Goal: Task Accomplishment & Management: Manage account settings

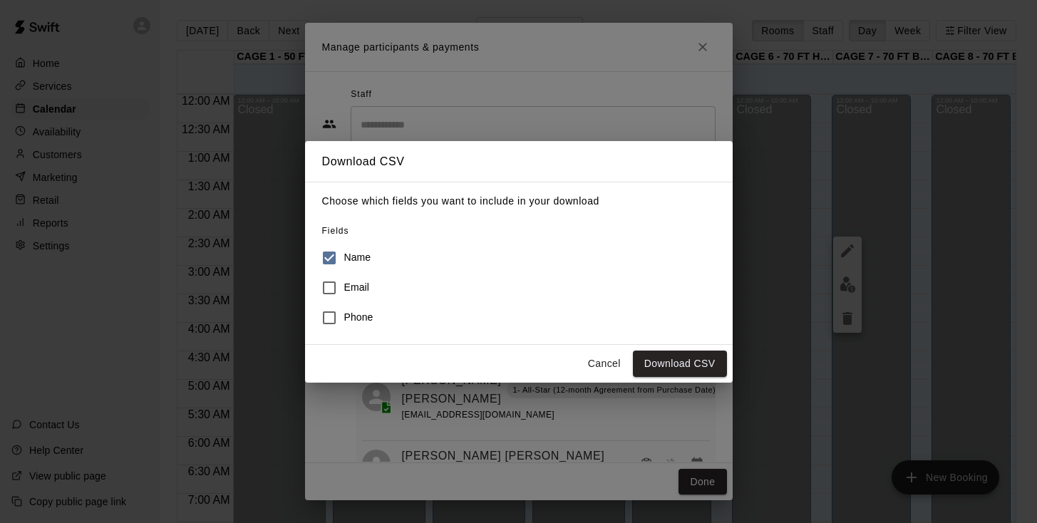
scroll to position [14, 0]
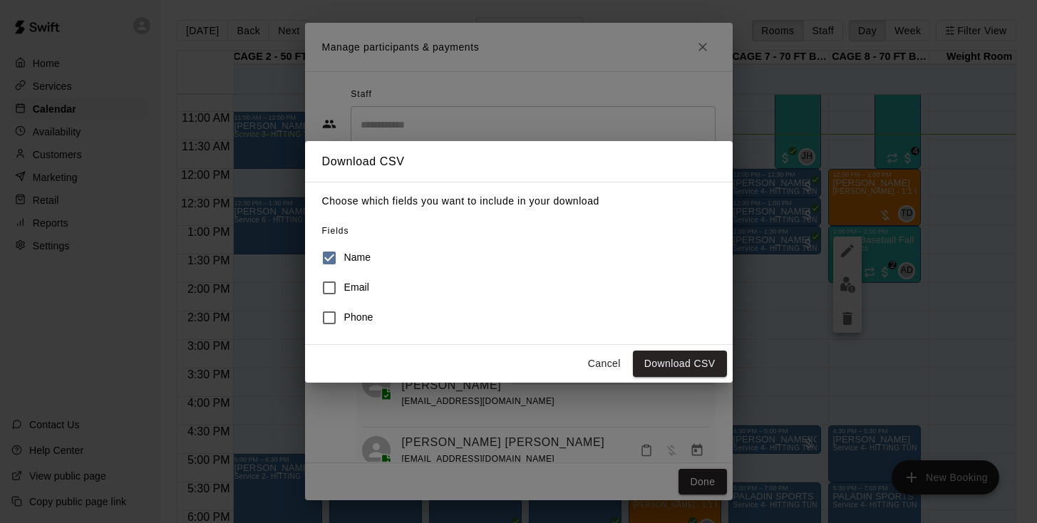
click at [608, 354] on button "Cancel" at bounding box center [605, 364] width 46 height 26
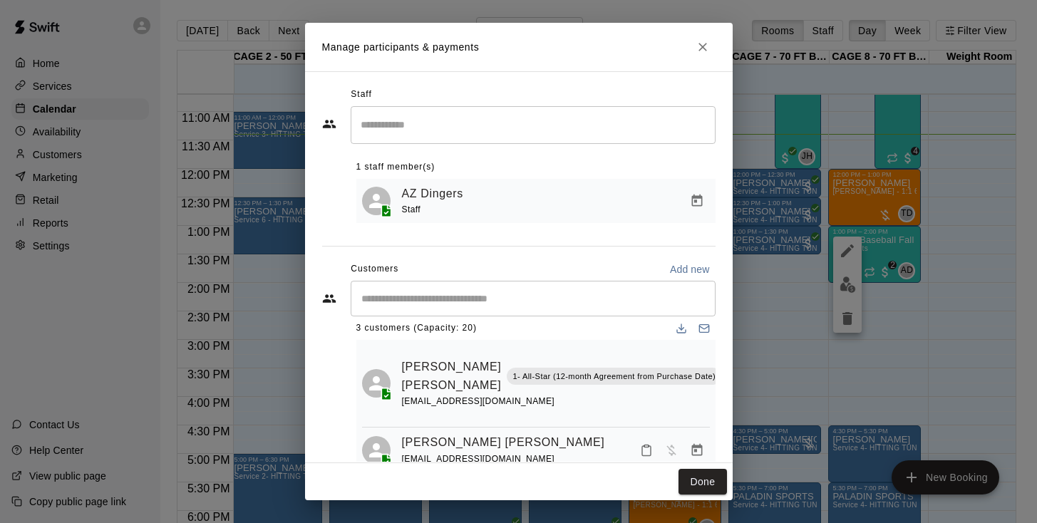
scroll to position [11, 0]
click at [709, 53] on icon "Close" at bounding box center [703, 47] width 14 height 14
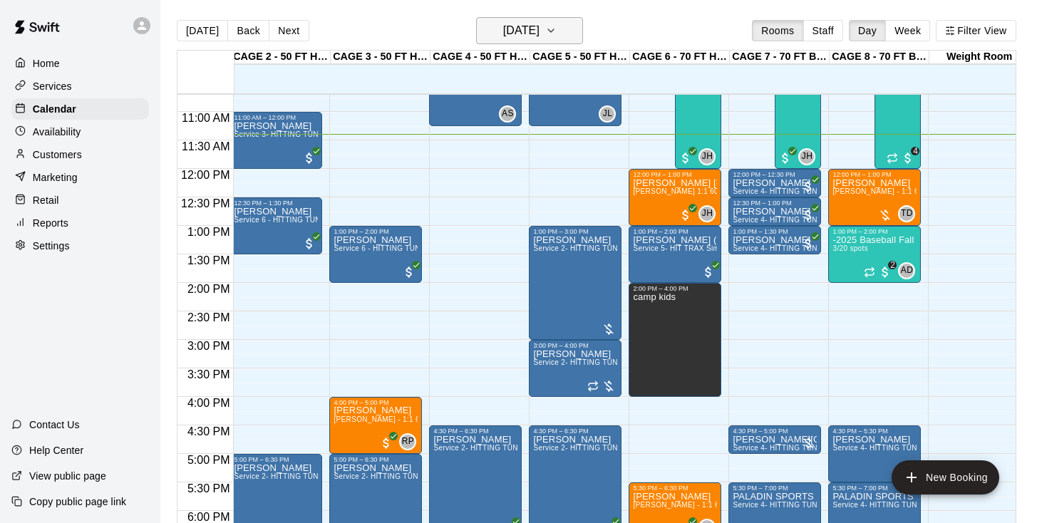
click at [525, 32] on h6 "[DATE]" at bounding box center [521, 31] width 36 height 20
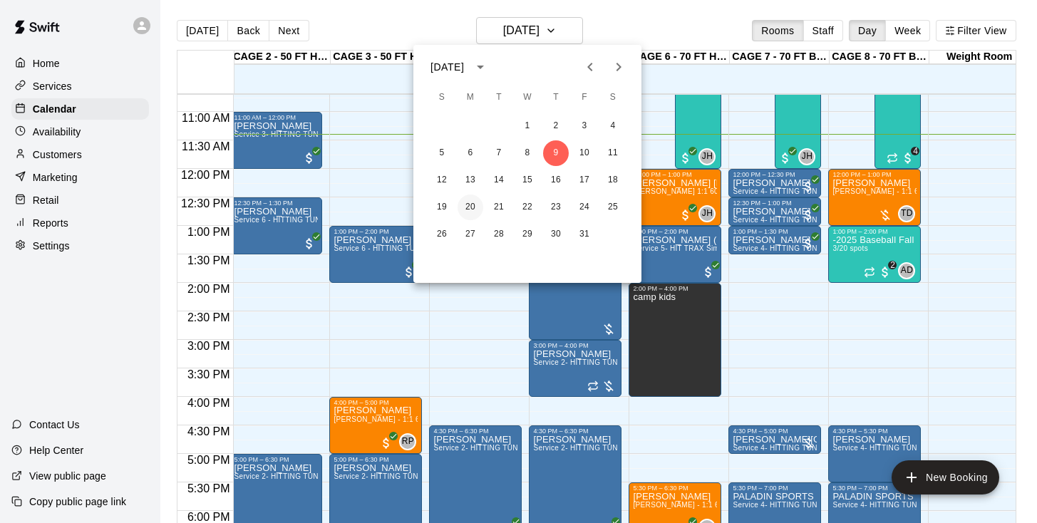
click at [473, 208] on button "20" at bounding box center [471, 208] width 26 height 26
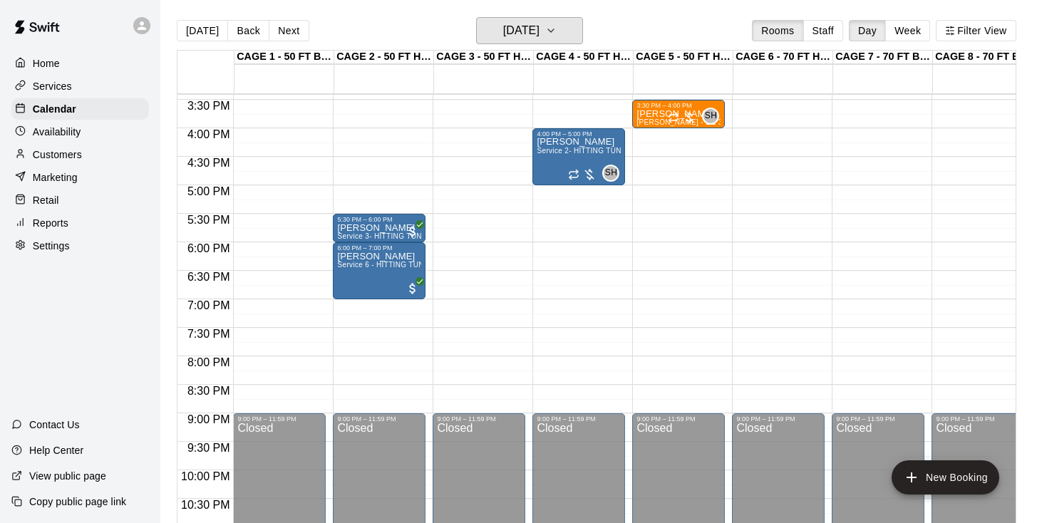
scroll to position [879, 0]
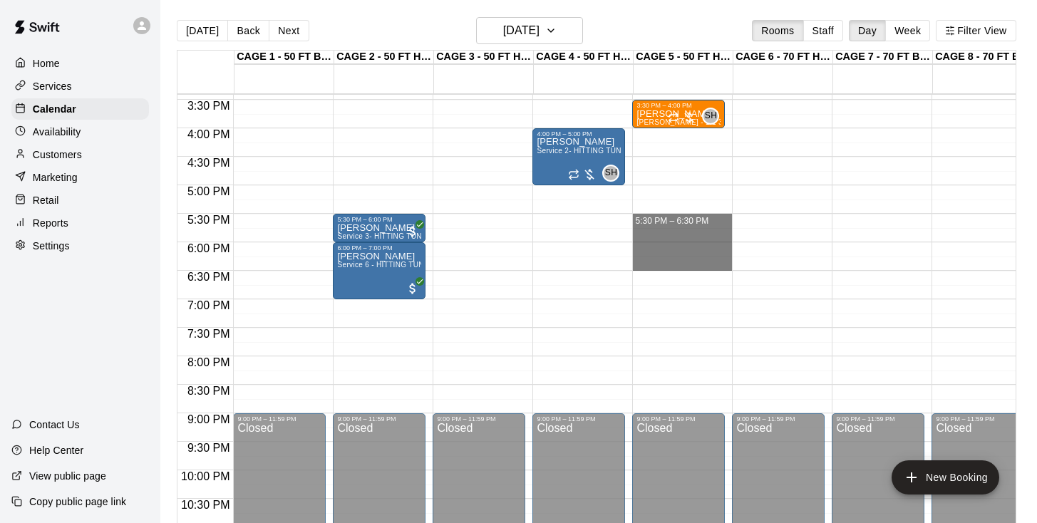
drag, startPoint x: 666, startPoint y: 222, endPoint x: 668, endPoint y: 260, distance: 38.5
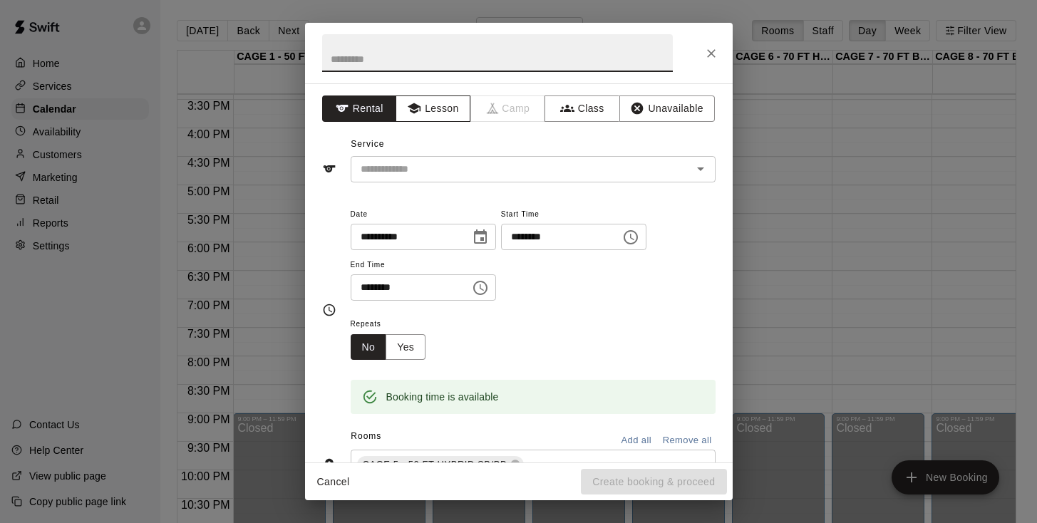
click at [457, 113] on button "Lesson" at bounding box center [433, 109] width 75 height 26
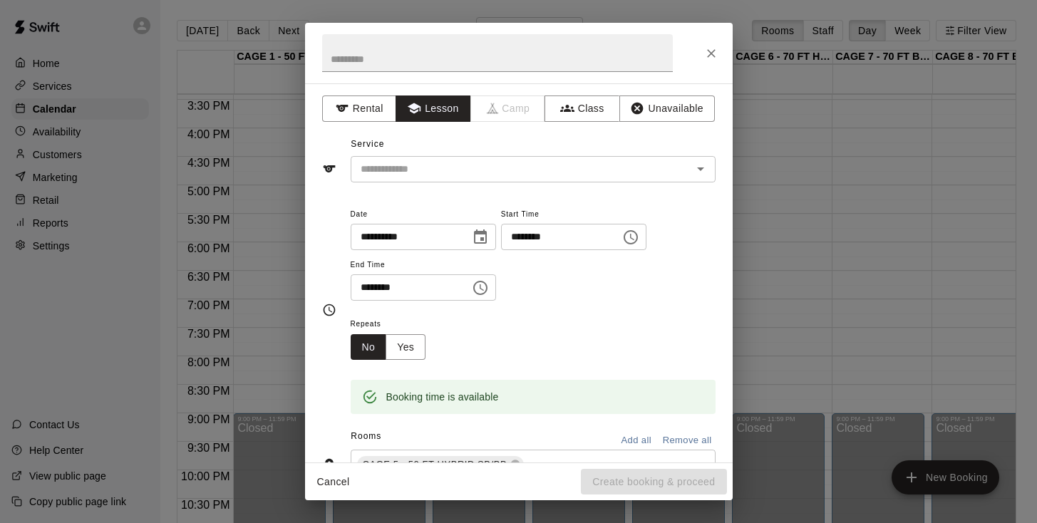
click at [451, 182] on div "**********" at bounding box center [519, 272] width 428 height 379
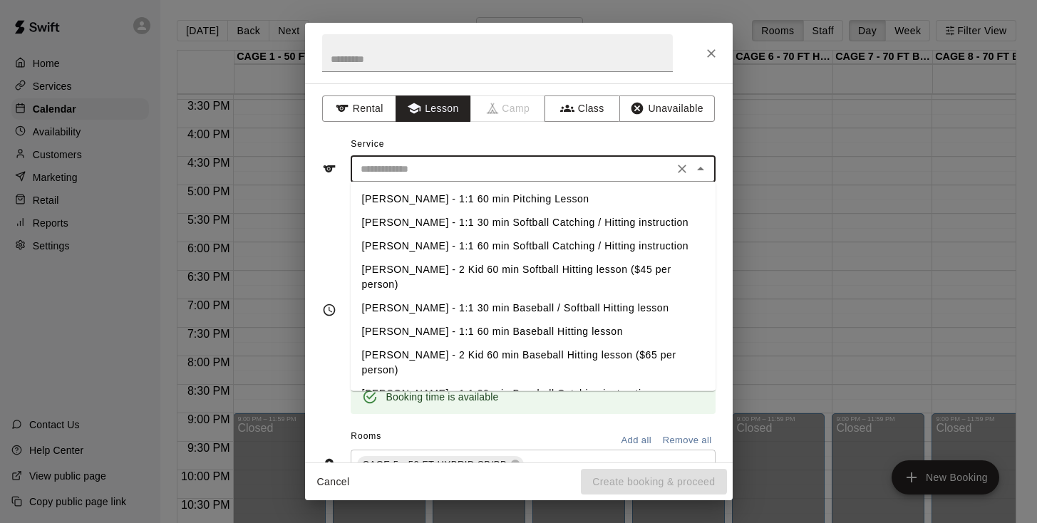
click at [454, 167] on input "text" at bounding box center [512, 169] width 314 height 18
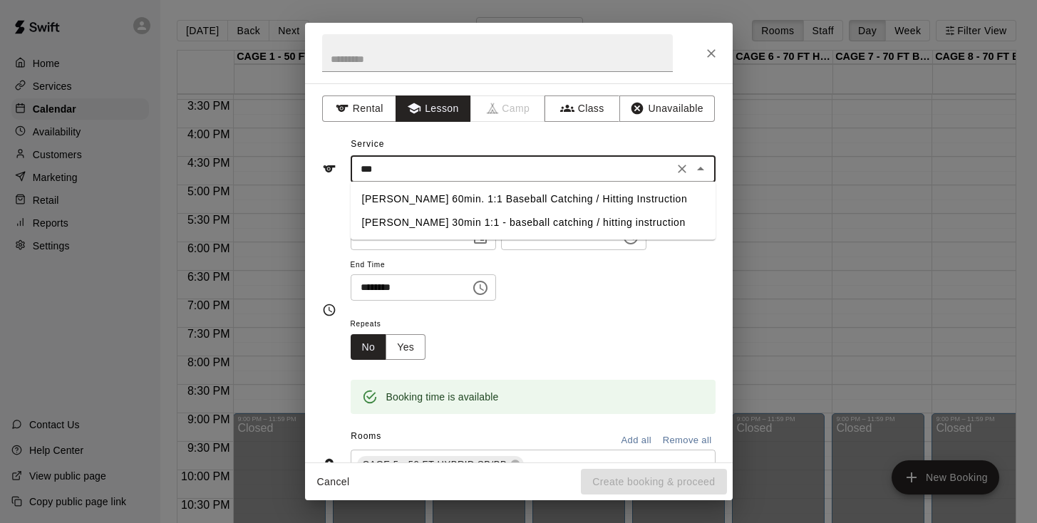
click at [419, 197] on li "[PERSON_NAME] 60min. 1:1 Baseball Catching / Hitting Instruction" at bounding box center [533, 199] width 365 height 24
type input "**********"
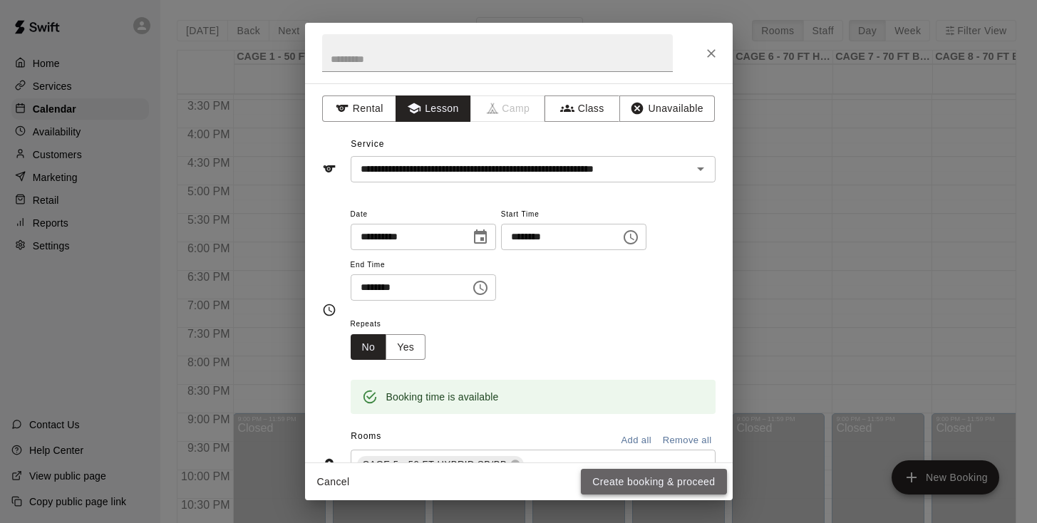
click at [615, 488] on button "Create booking & proceed" at bounding box center [653, 482] width 145 height 26
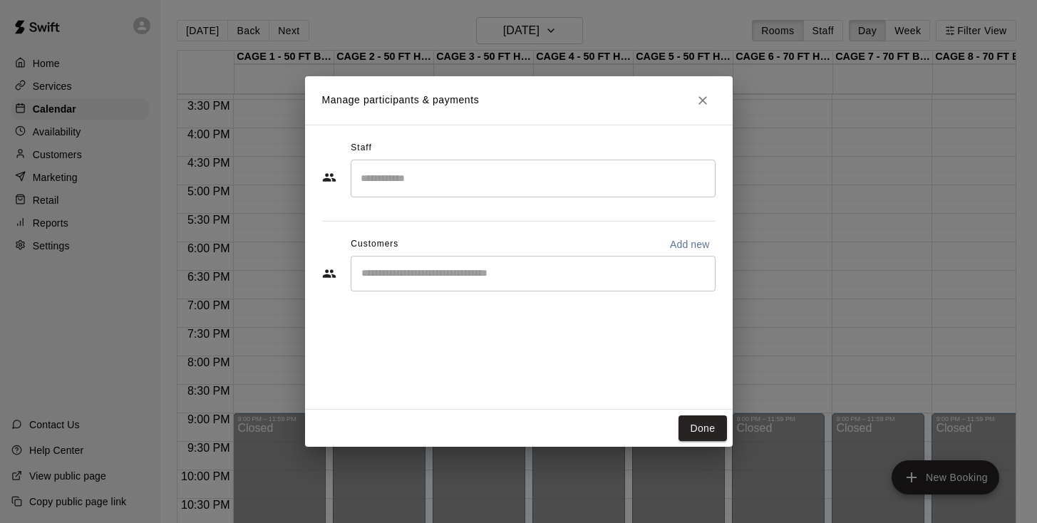
click at [471, 177] on input "Search staff" at bounding box center [533, 178] width 352 height 25
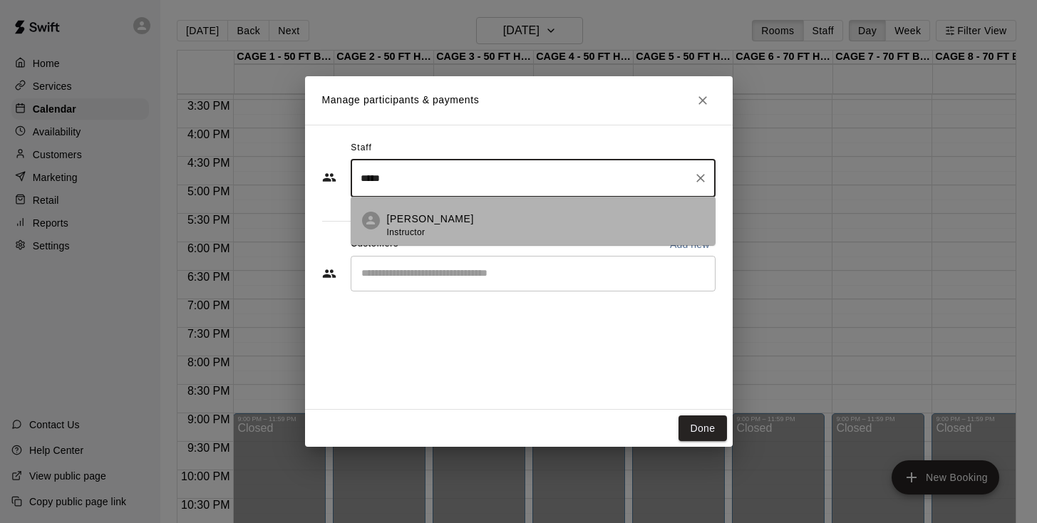
click at [443, 221] on p "[PERSON_NAME]" at bounding box center [430, 219] width 87 height 15
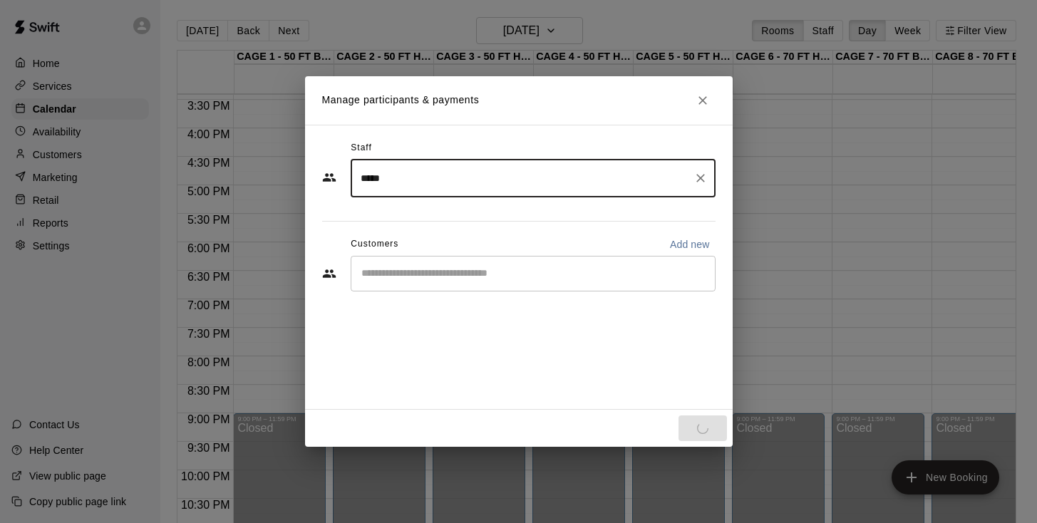
type input "*****"
click at [449, 271] on input "Start typing to search customers..." at bounding box center [533, 274] width 352 height 14
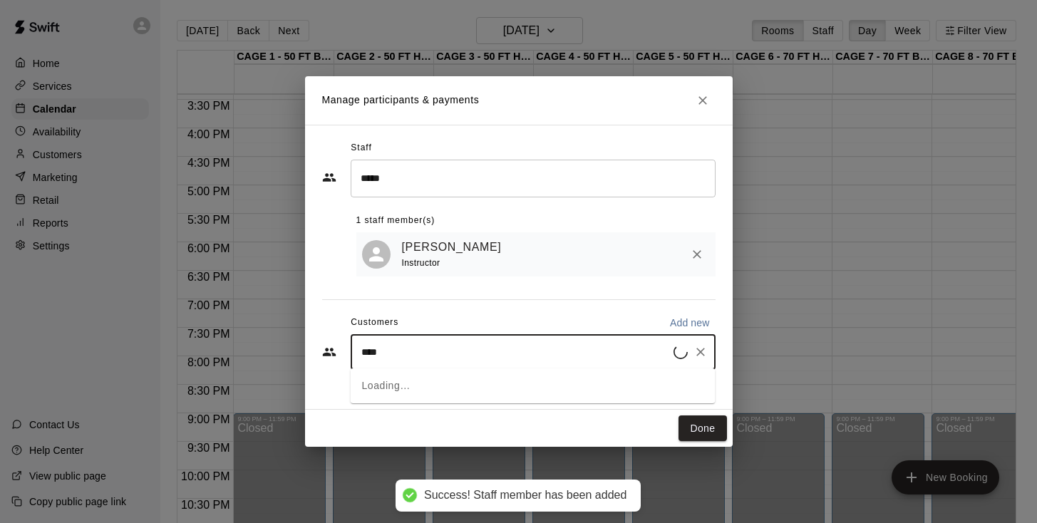
type input "*****"
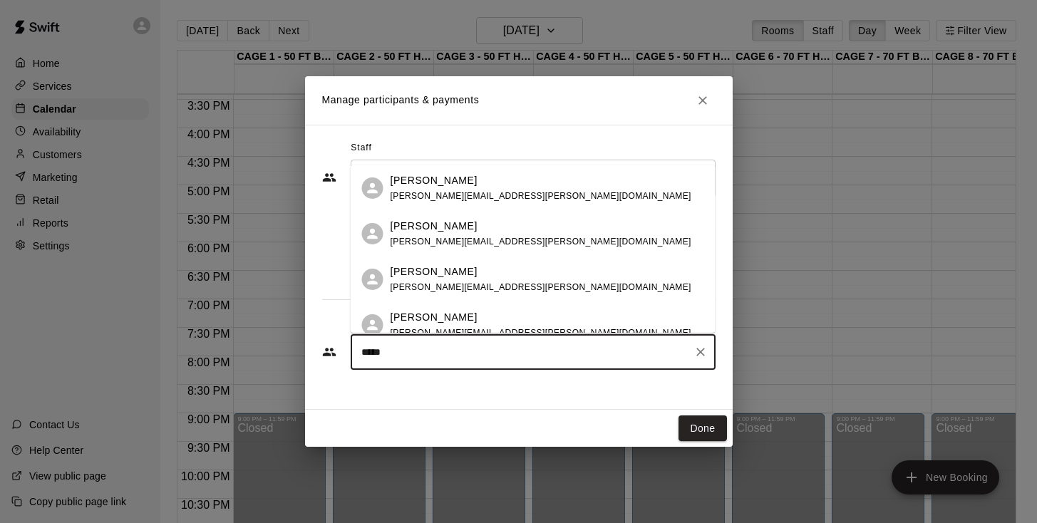
click at [456, 186] on div "[PERSON_NAME]" at bounding box center [541, 180] width 301 height 15
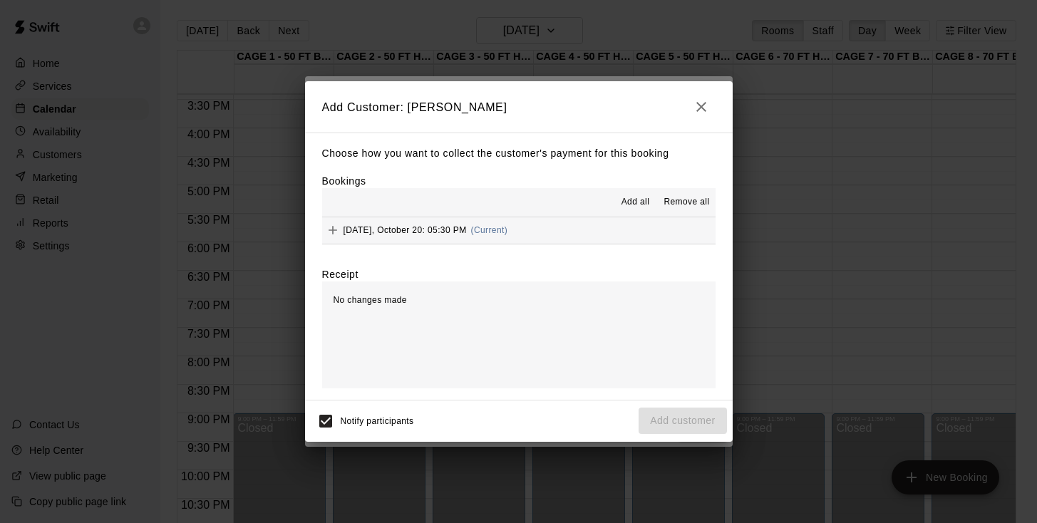
click at [429, 232] on span "[DATE], October 20: 05:30 PM" at bounding box center [405, 230] width 123 height 10
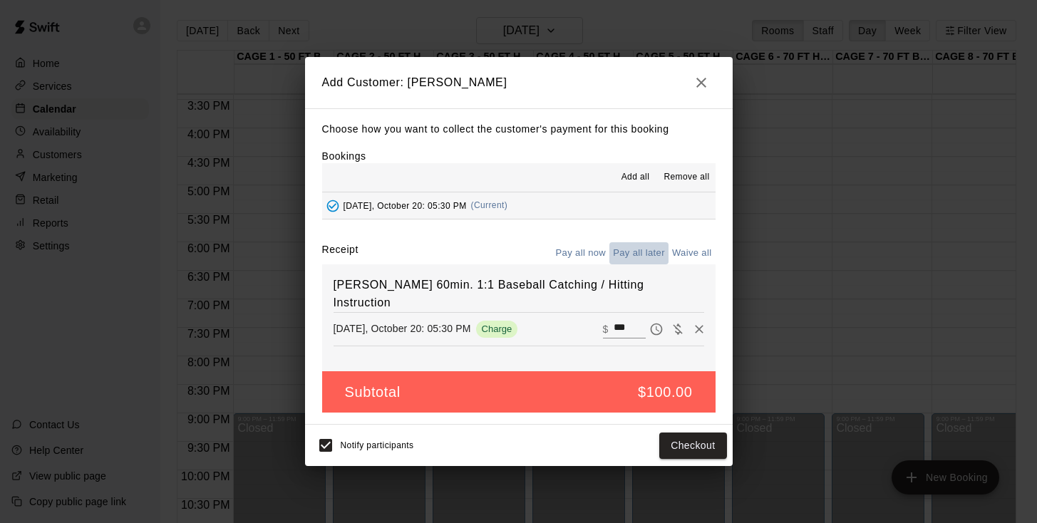
click at [651, 253] on button "Pay all later" at bounding box center [638, 253] width 59 height 22
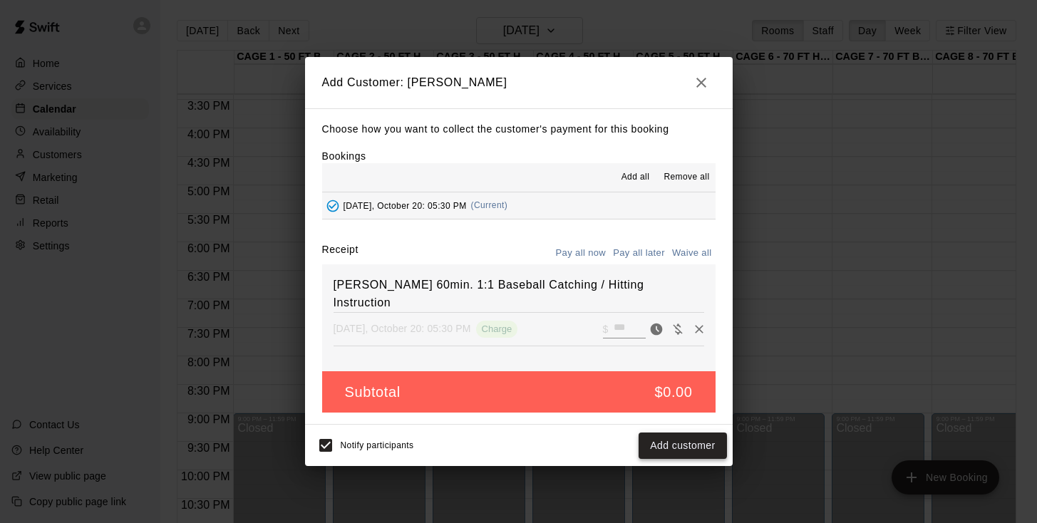
click at [674, 445] on button "Add customer" at bounding box center [683, 446] width 88 height 26
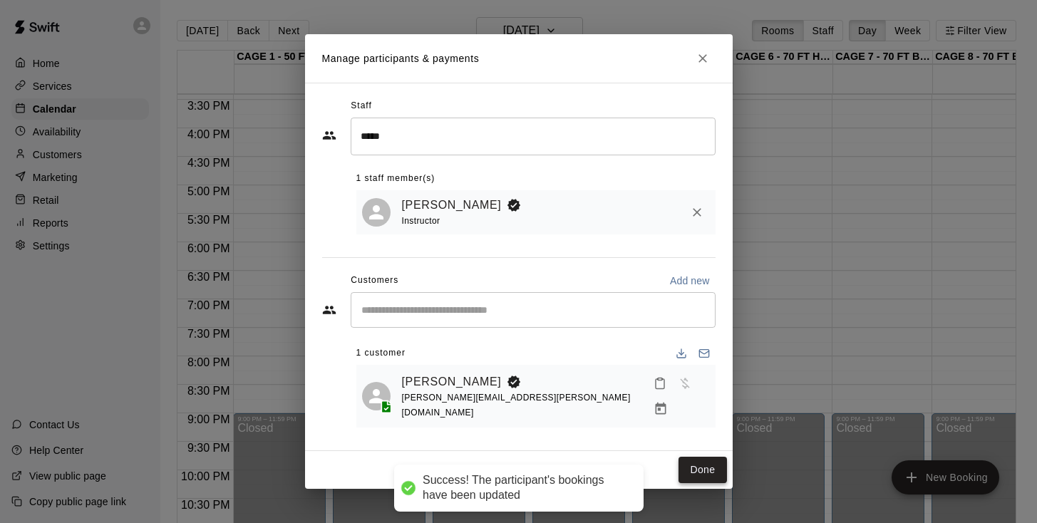
click at [691, 466] on button "Done" at bounding box center [703, 470] width 48 height 26
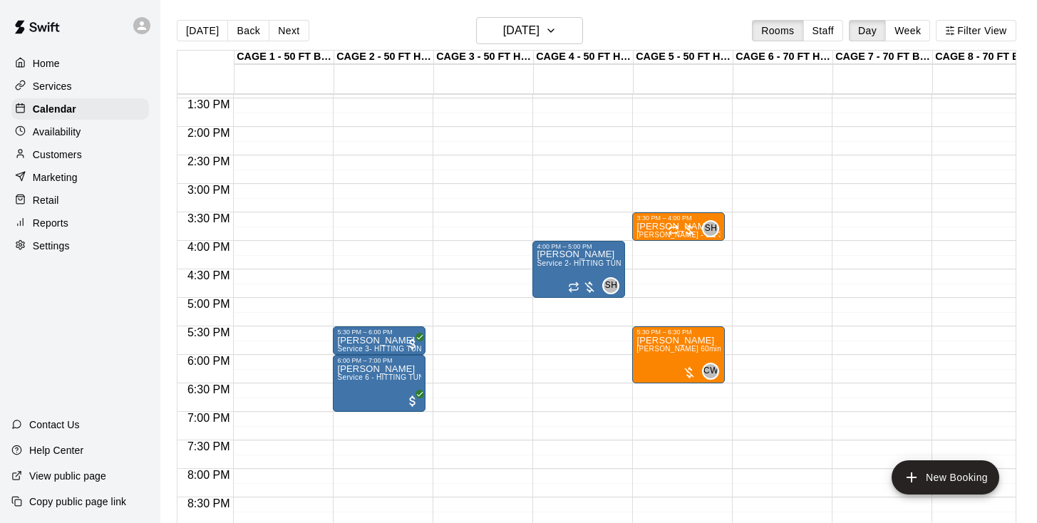
scroll to position [764, 0]
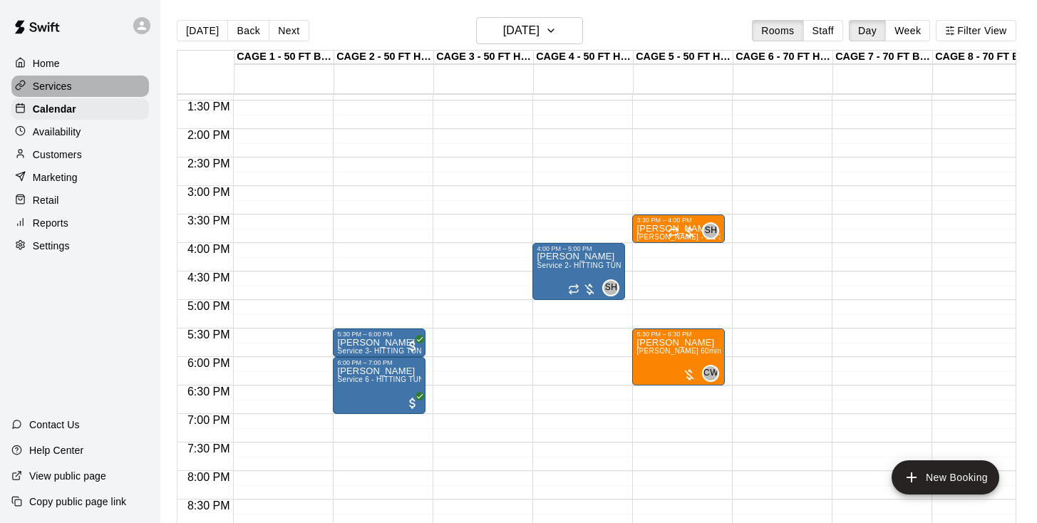
click at [69, 83] on p "Services" at bounding box center [52, 86] width 39 height 14
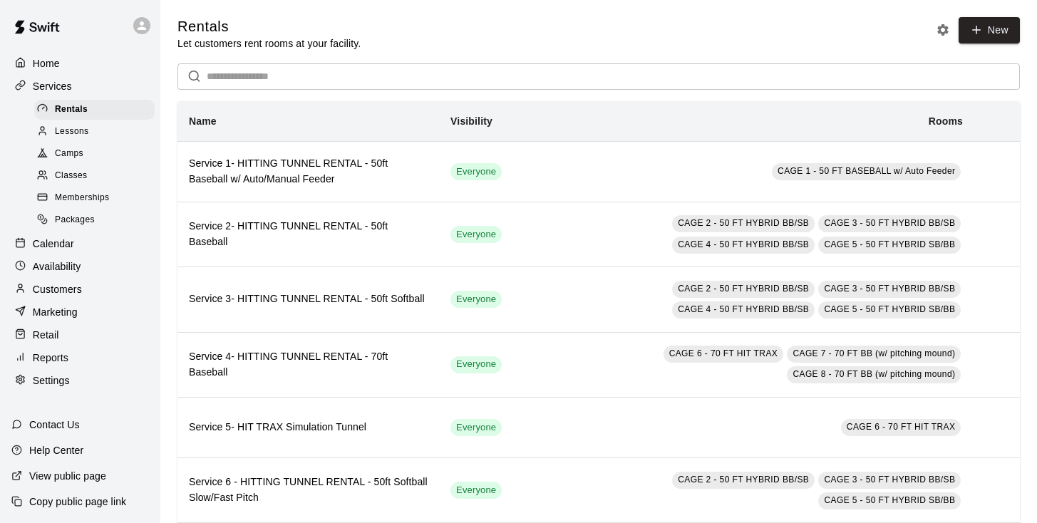
scroll to position [4, 0]
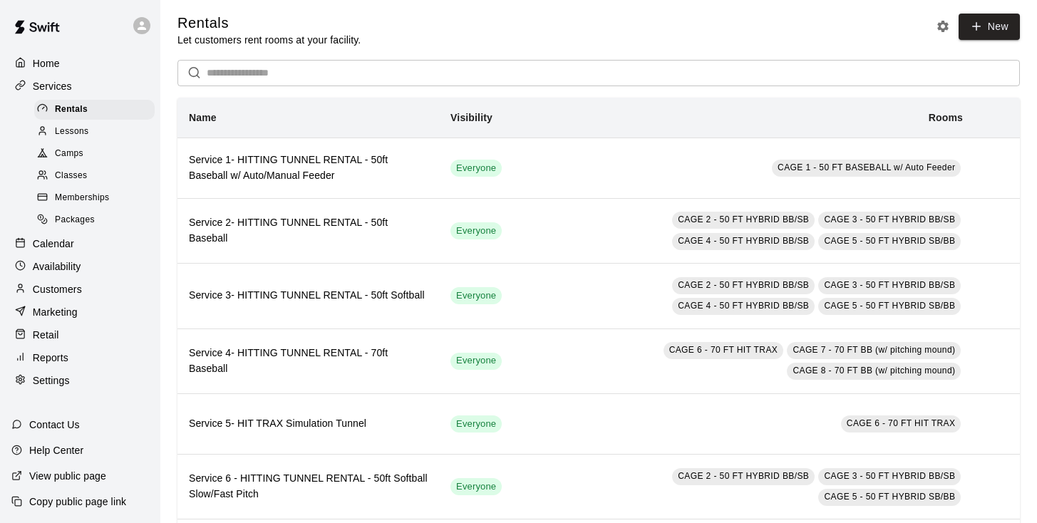
click at [87, 204] on div "Memberships" at bounding box center [94, 198] width 120 height 20
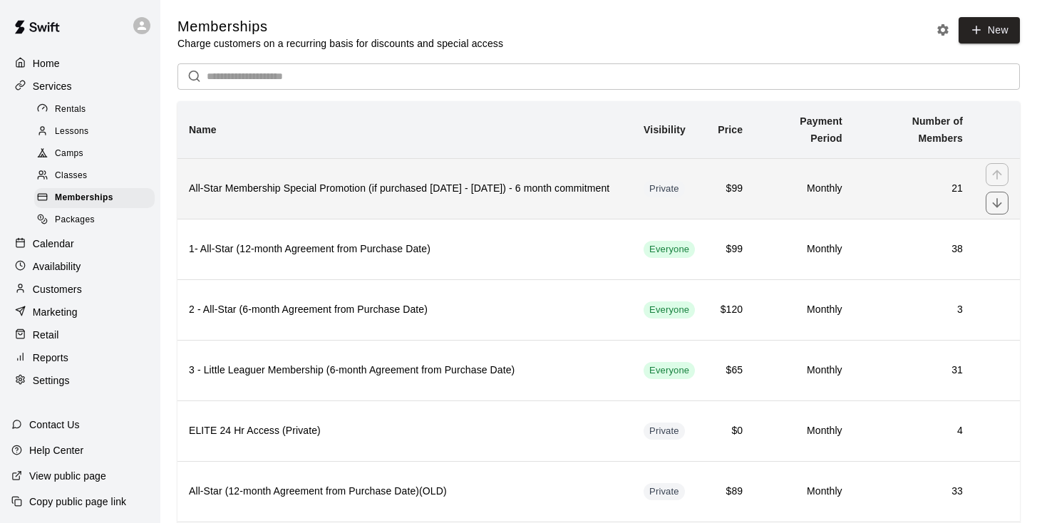
click at [365, 185] on h6 "All-Star Membership Special Promotion (if purchased [DATE] - [DATE]) - 6 month …" at bounding box center [405, 189] width 432 height 16
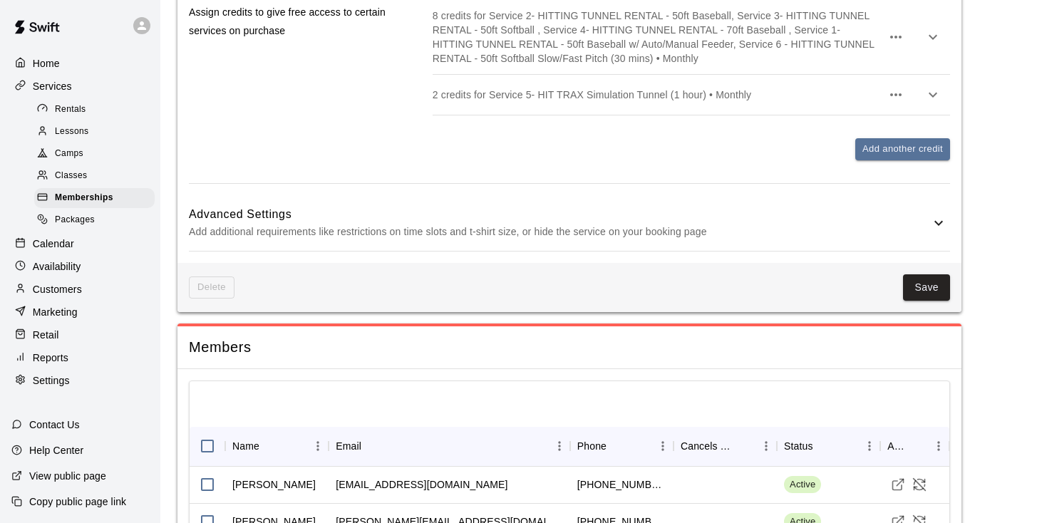
scroll to position [1329, 0]
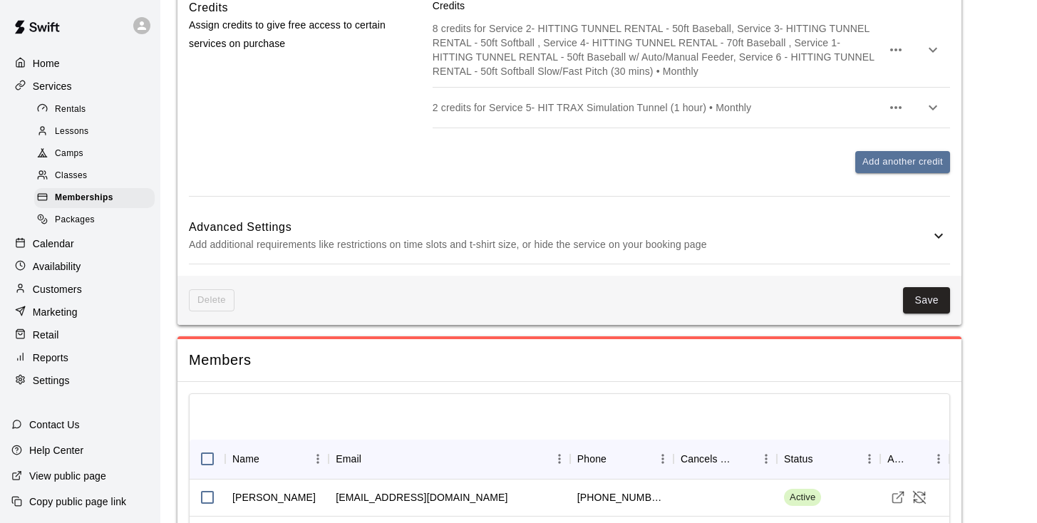
click at [937, 58] on icon "button" at bounding box center [932, 49] width 17 height 17
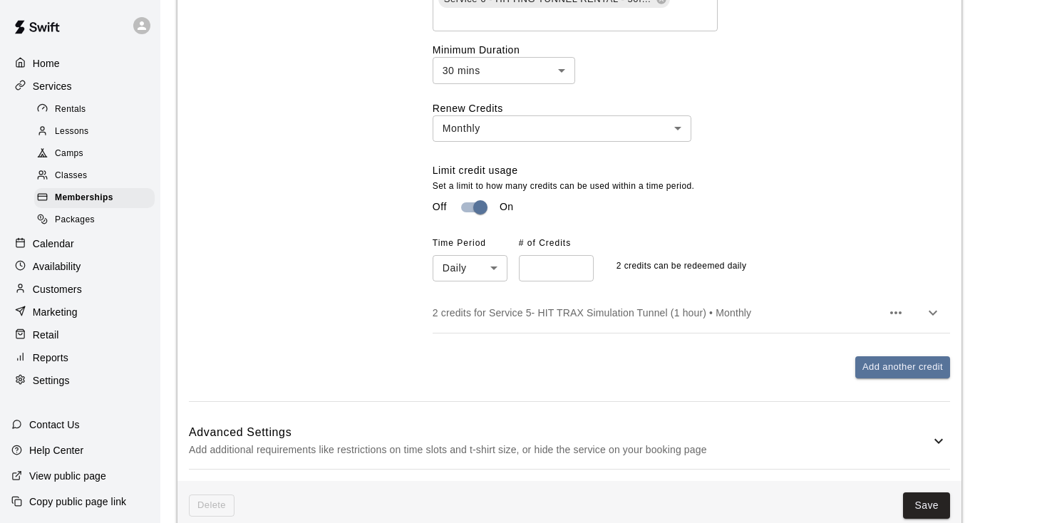
scroll to position [1561, 0]
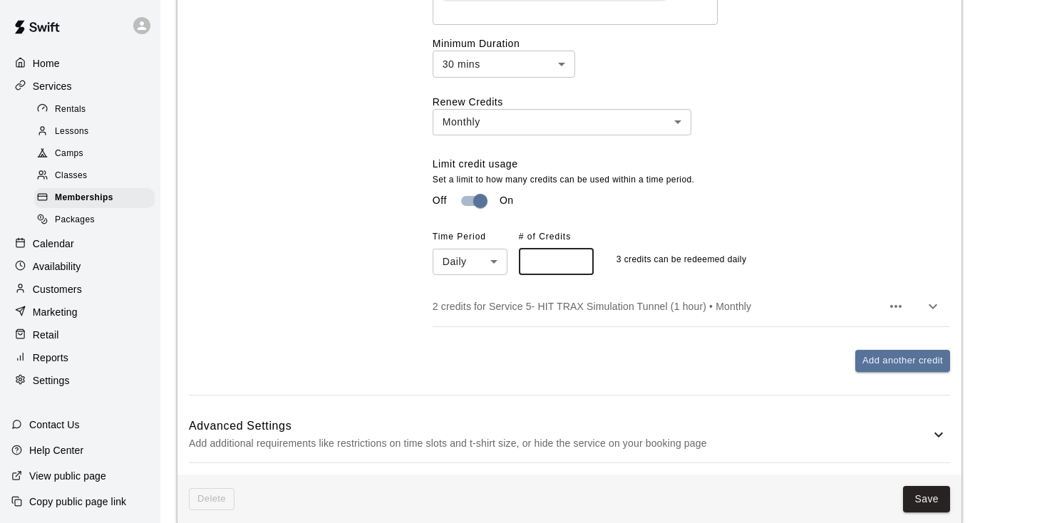
click at [577, 275] on input "*" at bounding box center [556, 262] width 75 height 26
type input "*"
click at [577, 275] on input "*" at bounding box center [556, 262] width 75 height 26
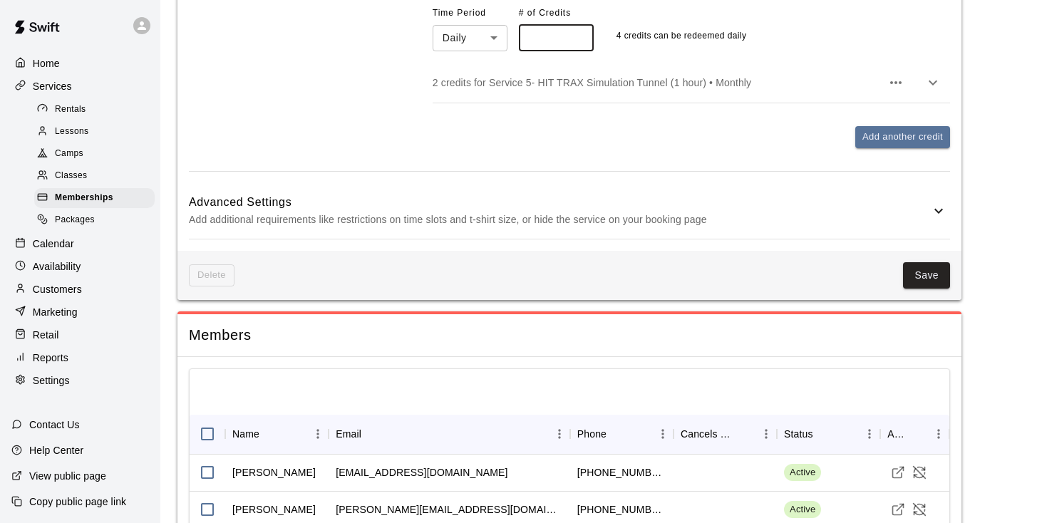
scroll to position [1788, 0]
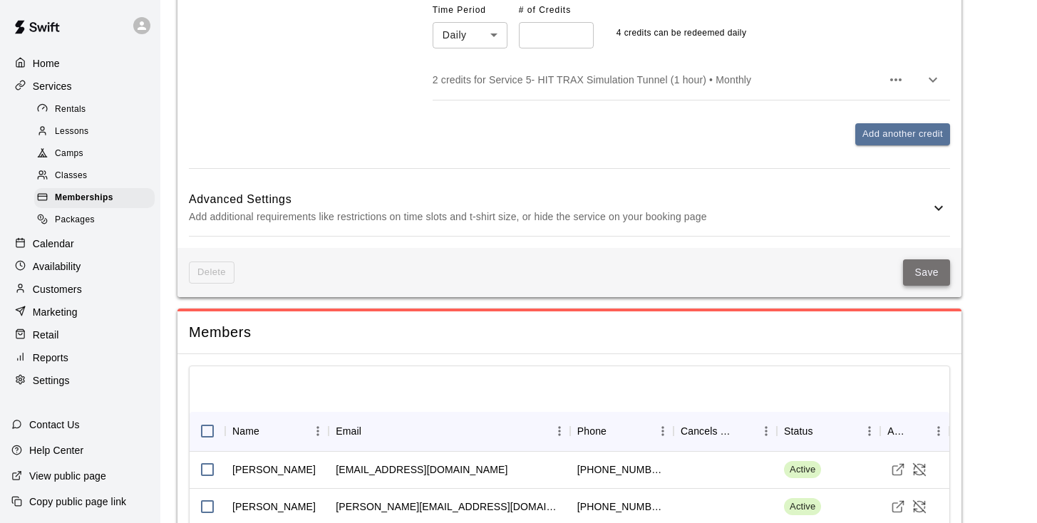
click at [914, 286] on button "Save" at bounding box center [926, 272] width 47 height 26
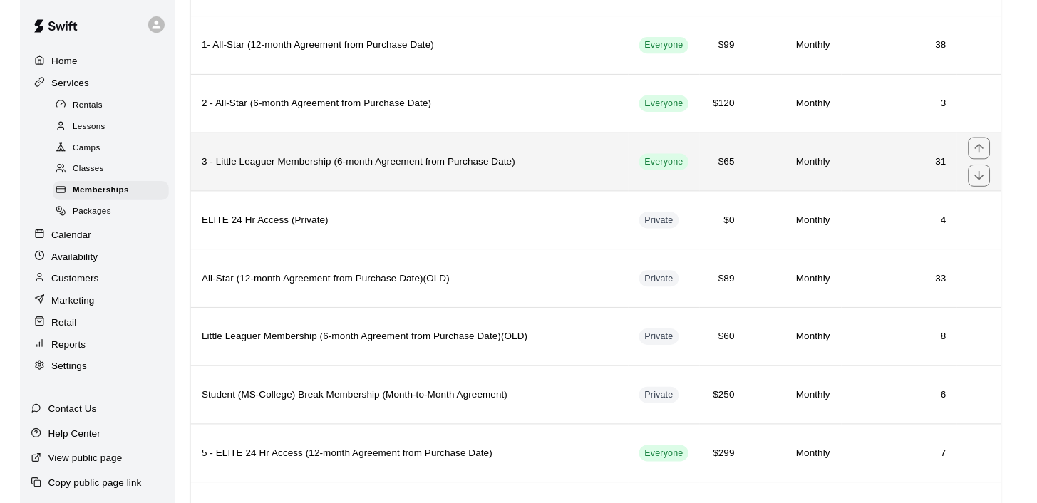
scroll to position [204, 0]
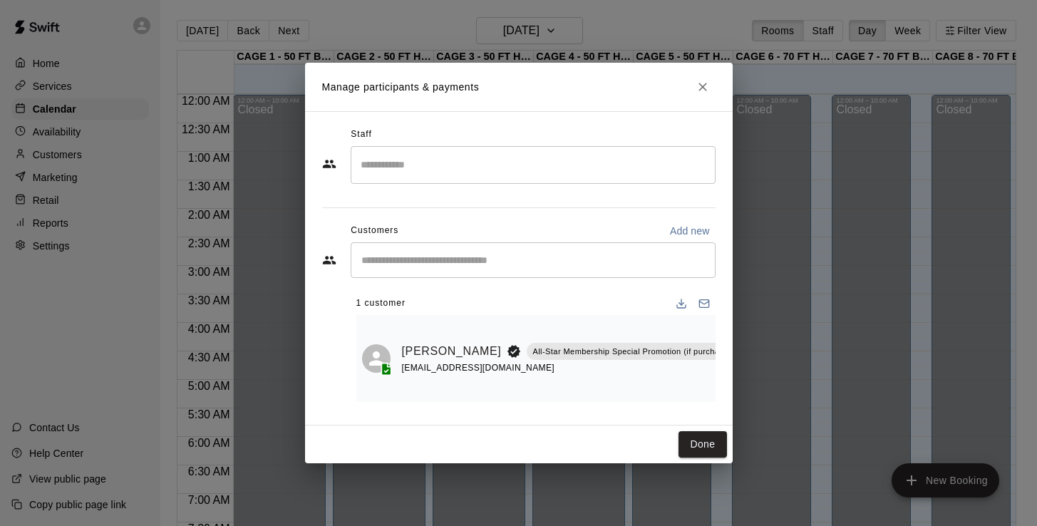
scroll to position [0, 185]
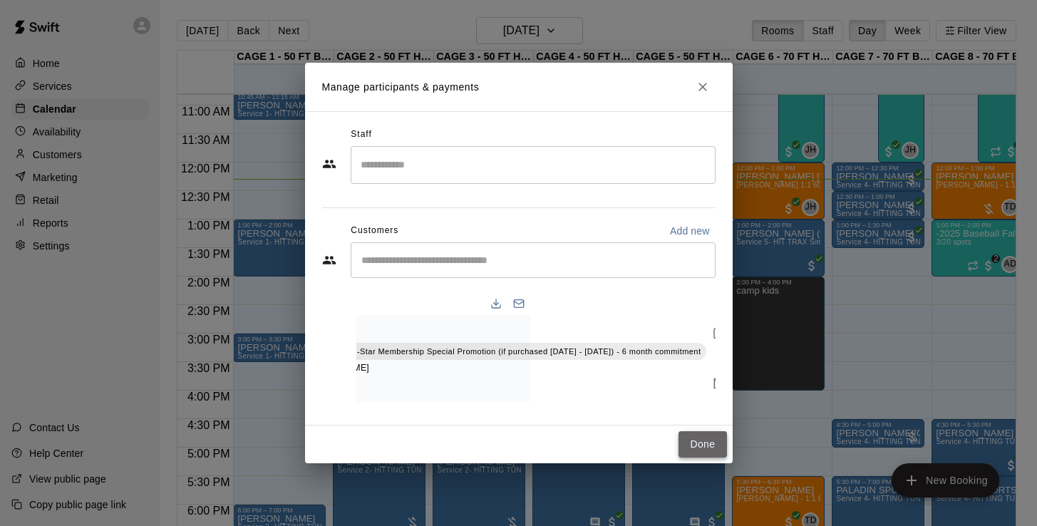
click at [713, 446] on button "Done" at bounding box center [703, 444] width 48 height 26
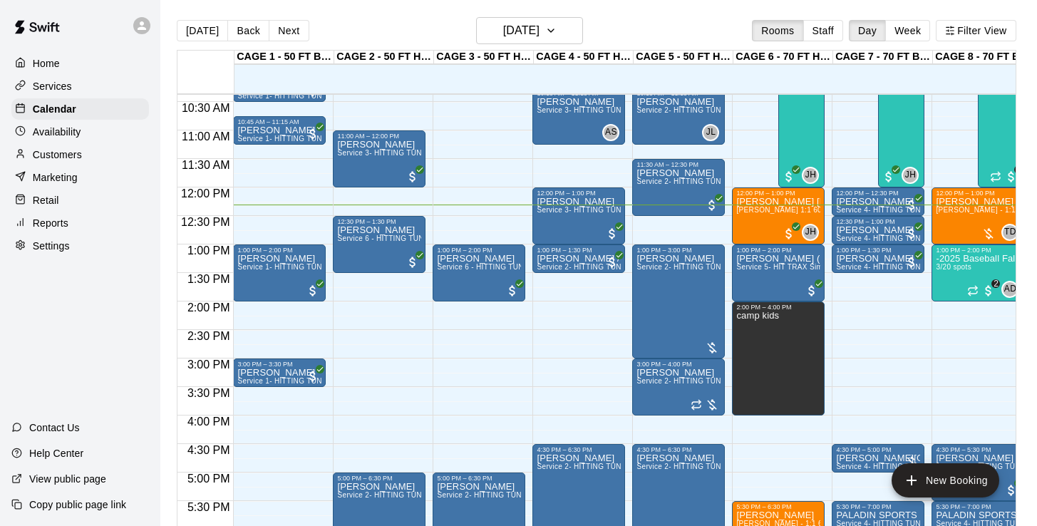
scroll to position [592, 0]
click at [53, 242] on p "Settings" at bounding box center [51, 246] width 37 height 14
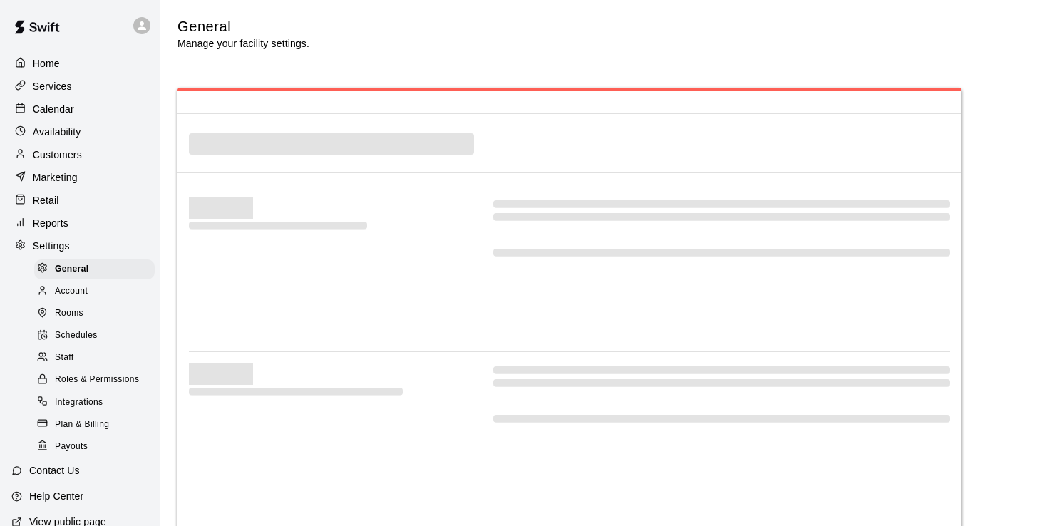
scroll to position [2937, 0]
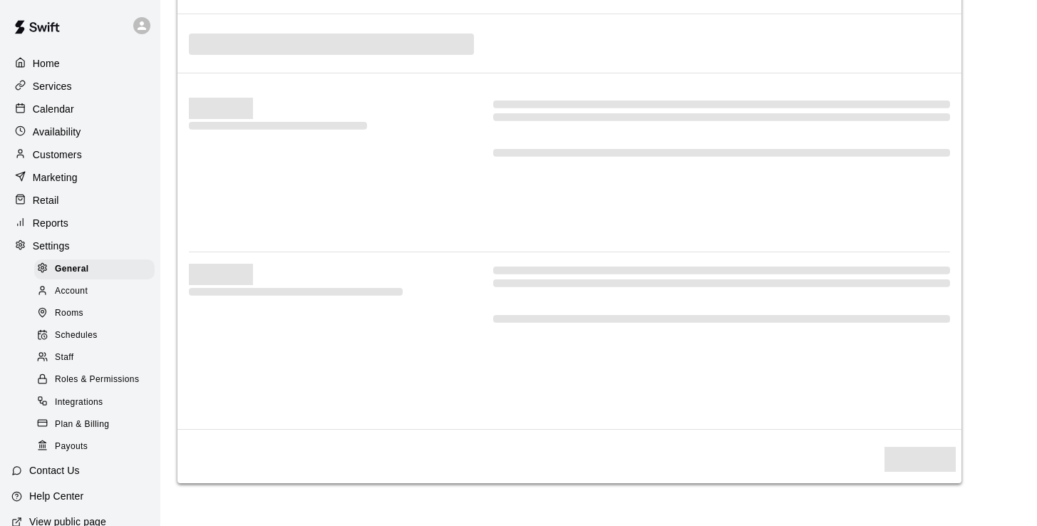
select select "**"
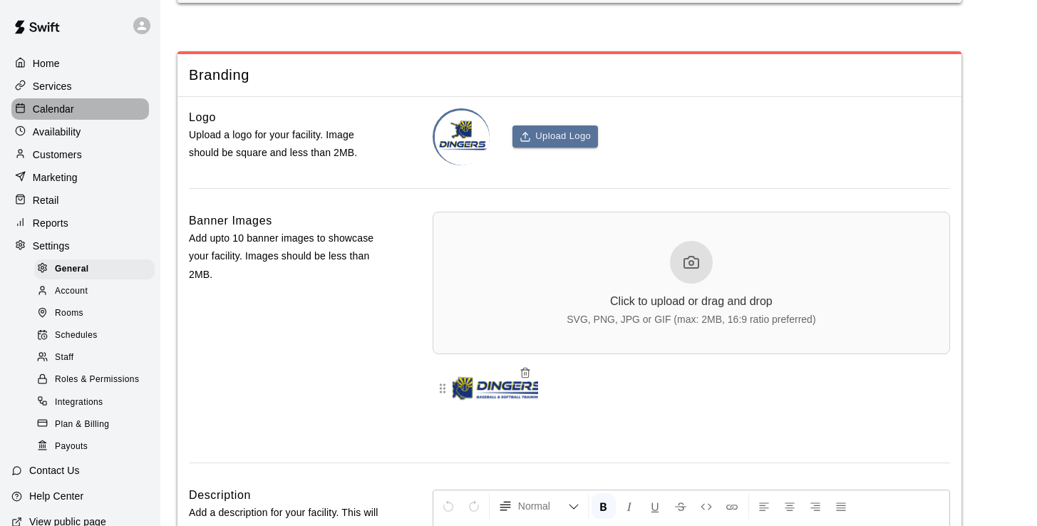
click at [53, 109] on p "Calendar" at bounding box center [53, 109] width 41 height 14
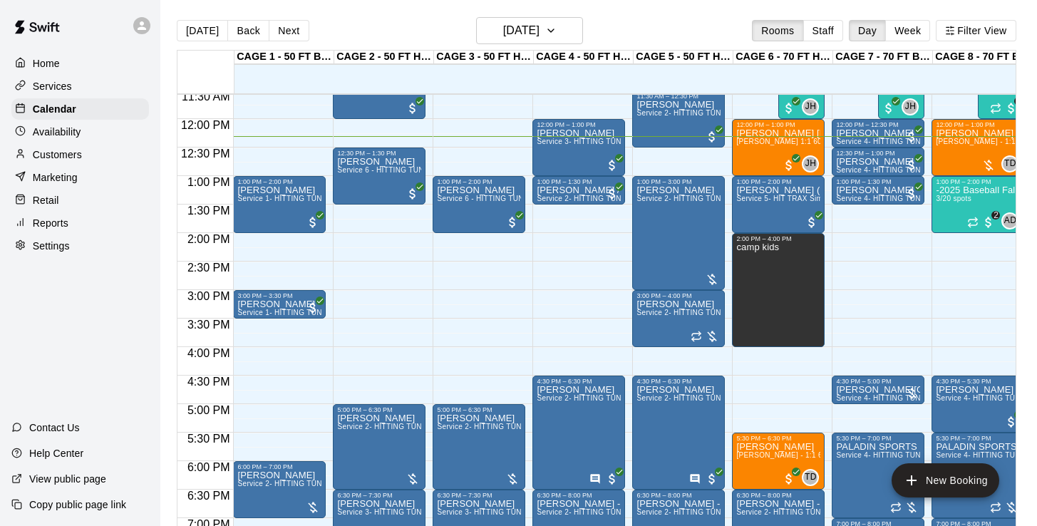
scroll to position [656, 0]
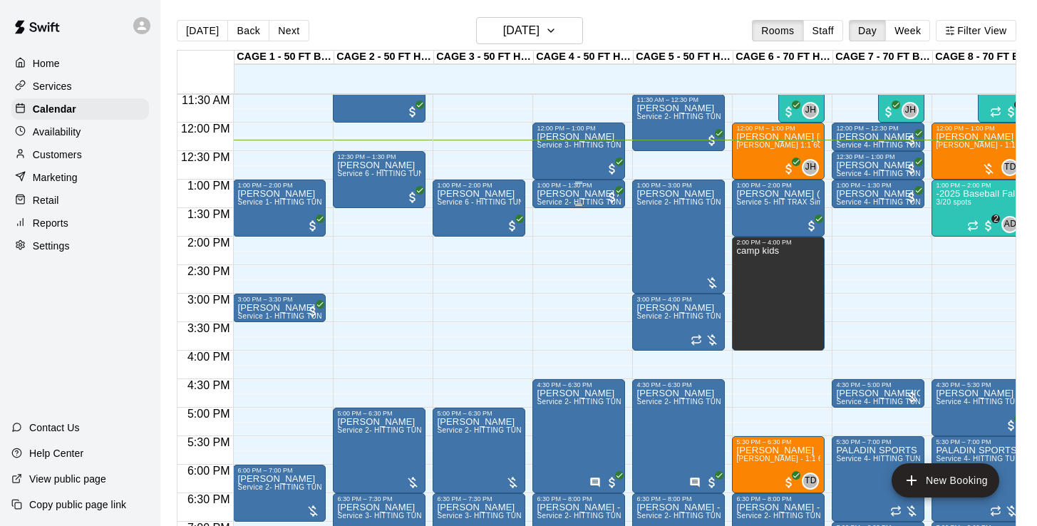
click at [576, 201] on span "Service 2- HITTING TUNNEL RENTAL - 50ft Baseball" at bounding box center [627, 202] width 181 height 8
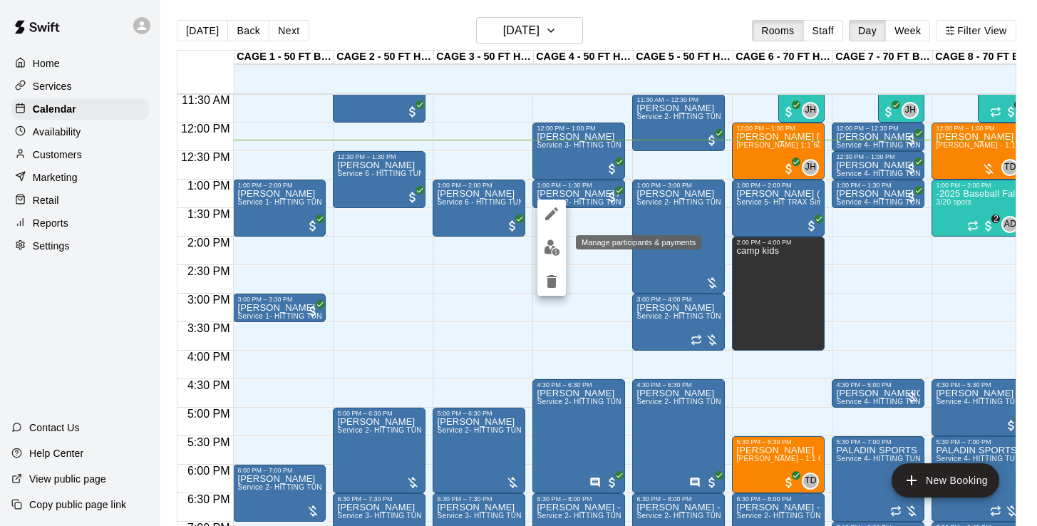
click at [551, 249] on img "edit" at bounding box center [552, 247] width 16 height 16
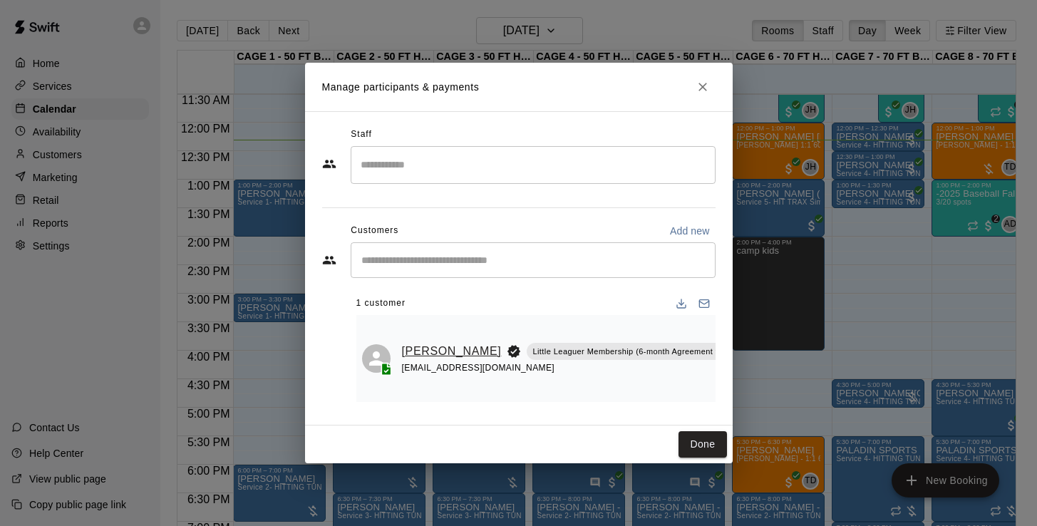
click at [419, 350] on link "Corbin Bassett" at bounding box center [452, 351] width 100 height 19
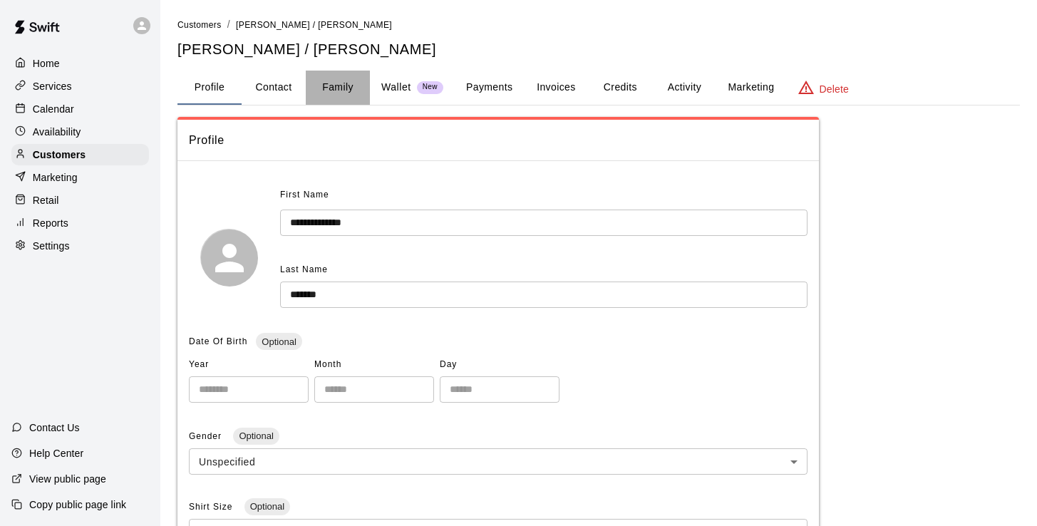
click at [339, 88] on button "Family" at bounding box center [338, 88] width 64 height 34
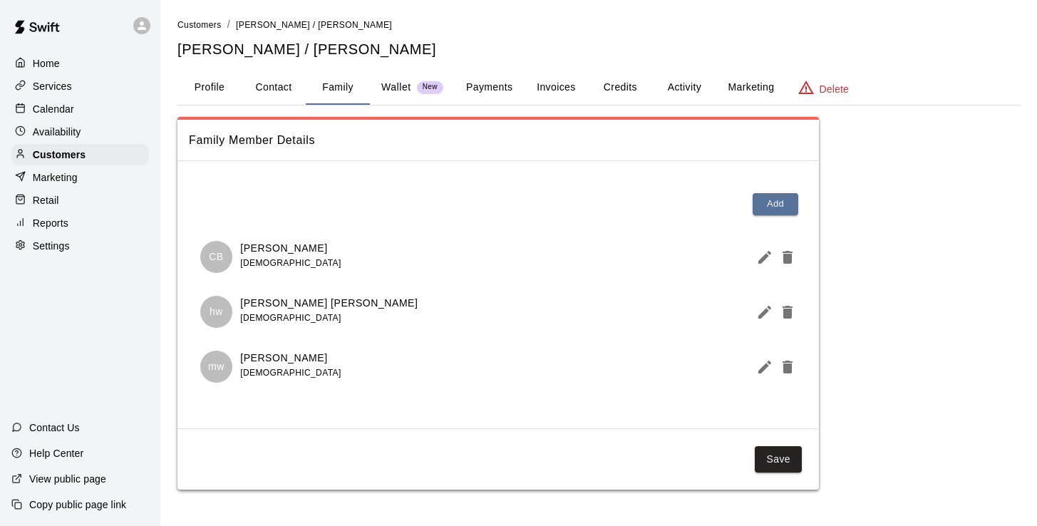
click at [63, 109] on p "Calendar" at bounding box center [53, 109] width 41 height 14
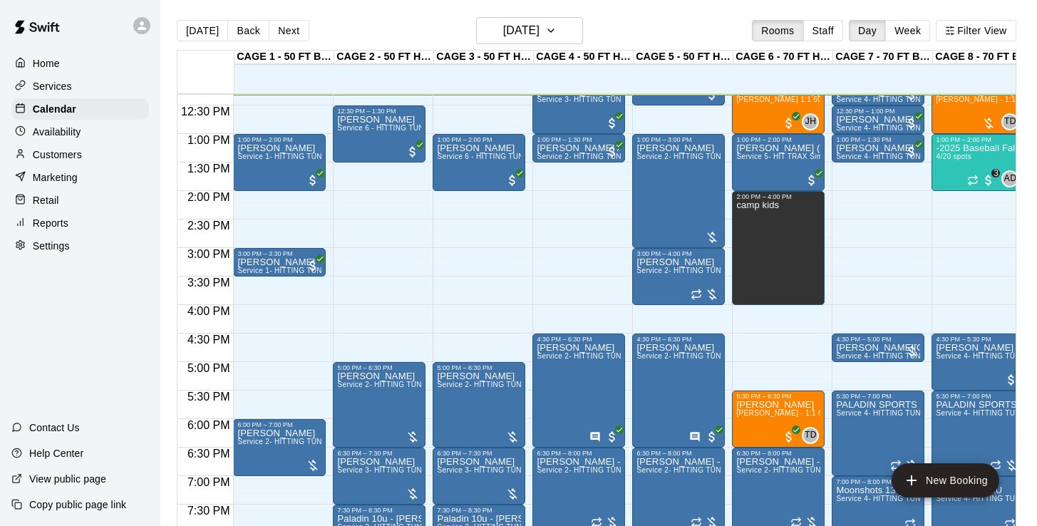
scroll to position [653, 0]
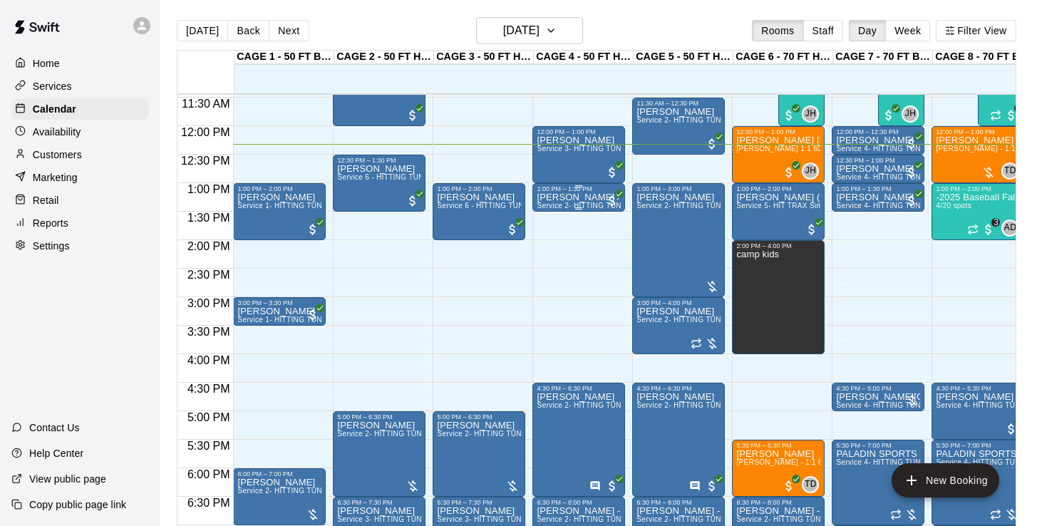
click at [587, 197] on p "Marty / Jackie Bassett" at bounding box center [579, 197] width 84 height 0
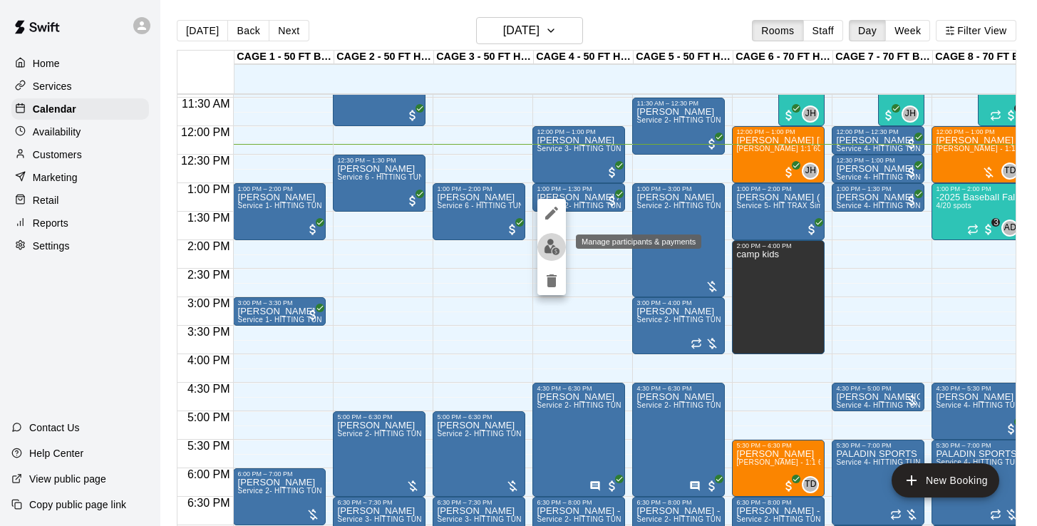
click at [553, 242] on img "edit" at bounding box center [552, 247] width 16 height 16
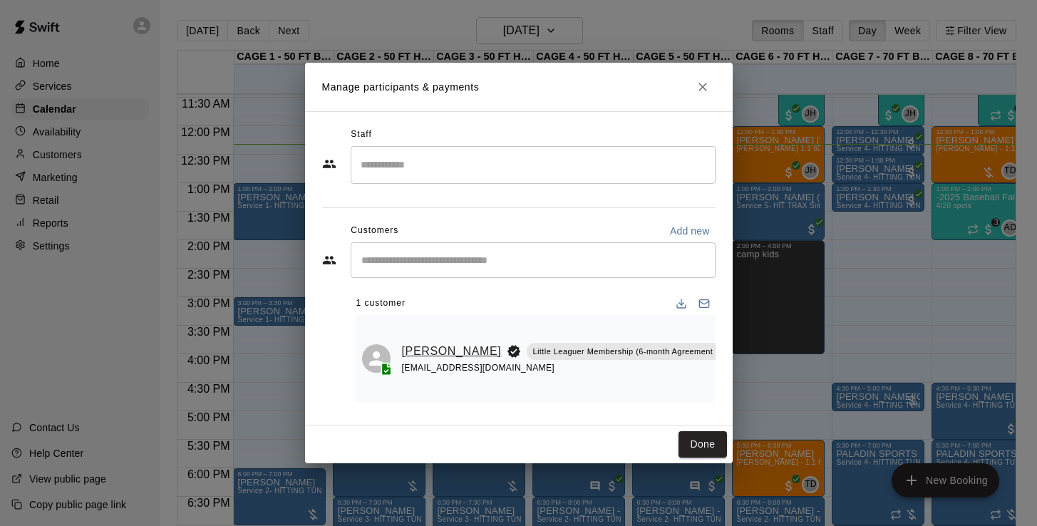
click at [420, 344] on link "Corbin Bassett" at bounding box center [452, 351] width 100 height 19
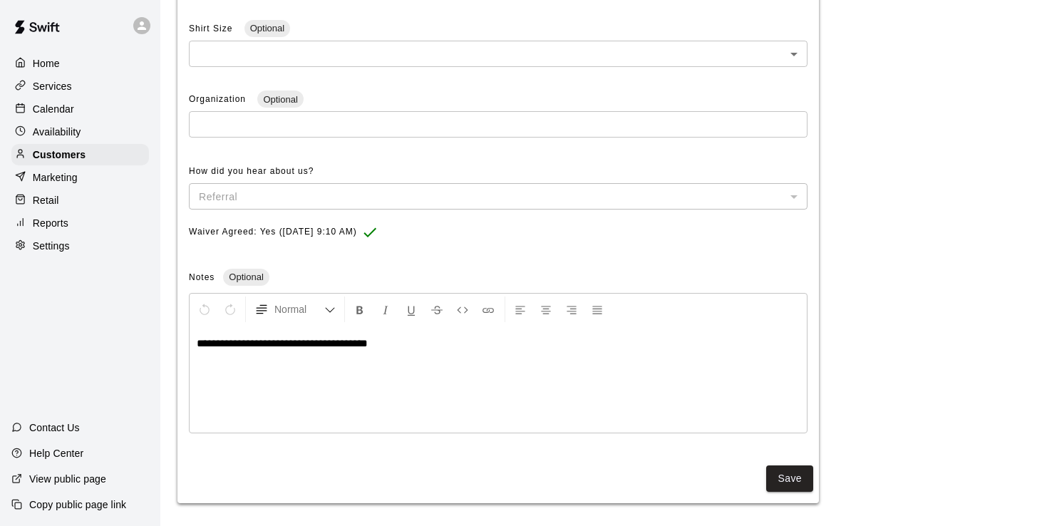
scroll to position [475, 0]
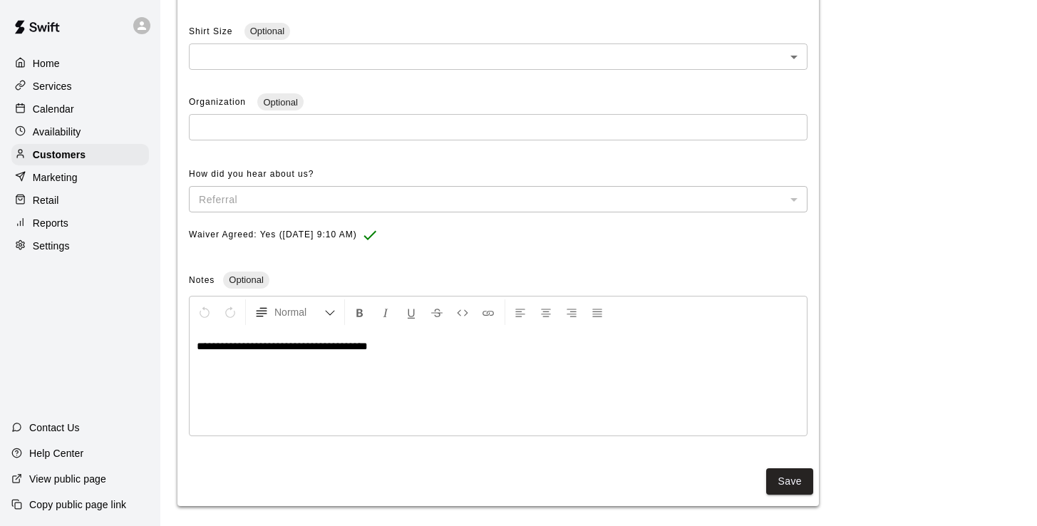
click at [54, 105] on p "Calendar" at bounding box center [53, 109] width 41 height 14
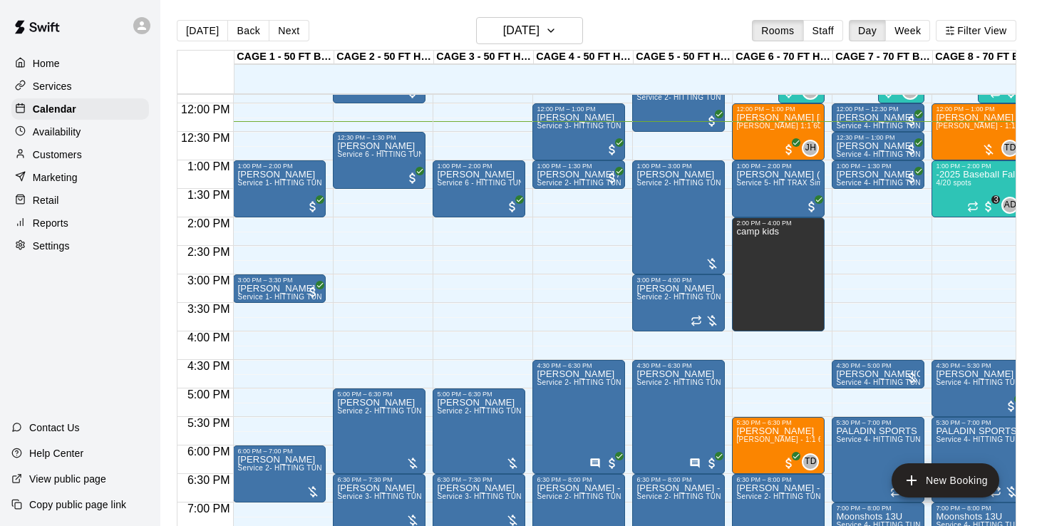
scroll to position [672, 0]
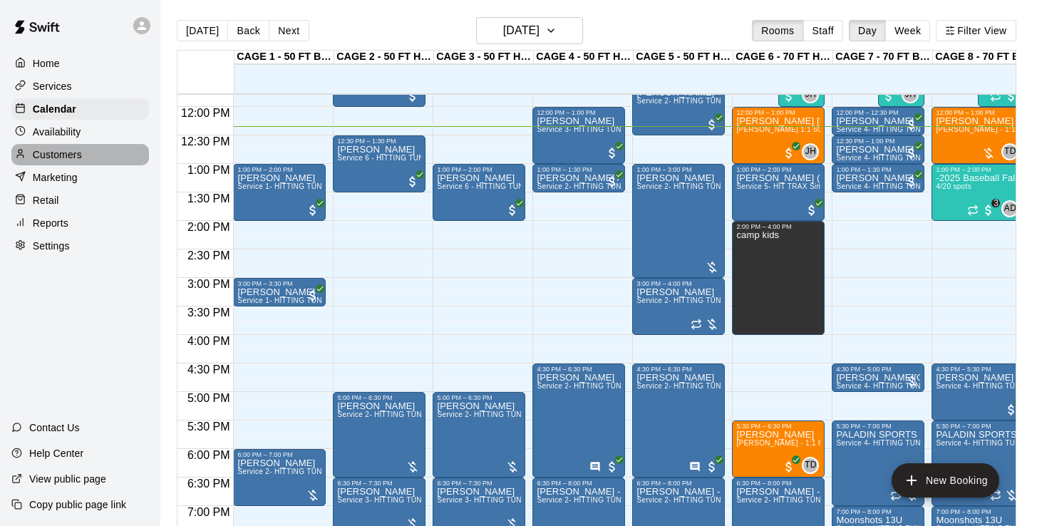
click at [63, 155] on p "Customers" at bounding box center [57, 155] width 49 height 14
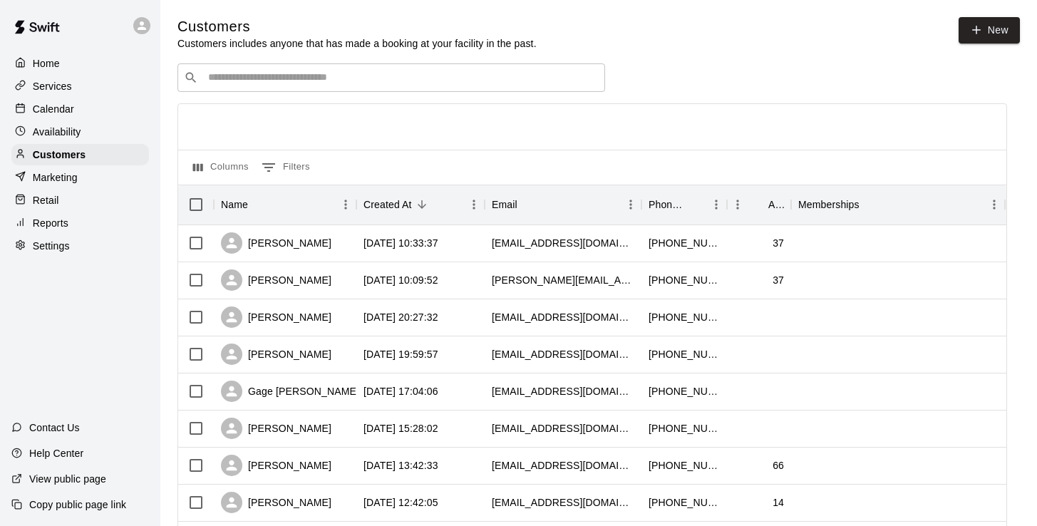
click at [58, 105] on p "Calendar" at bounding box center [53, 109] width 41 height 14
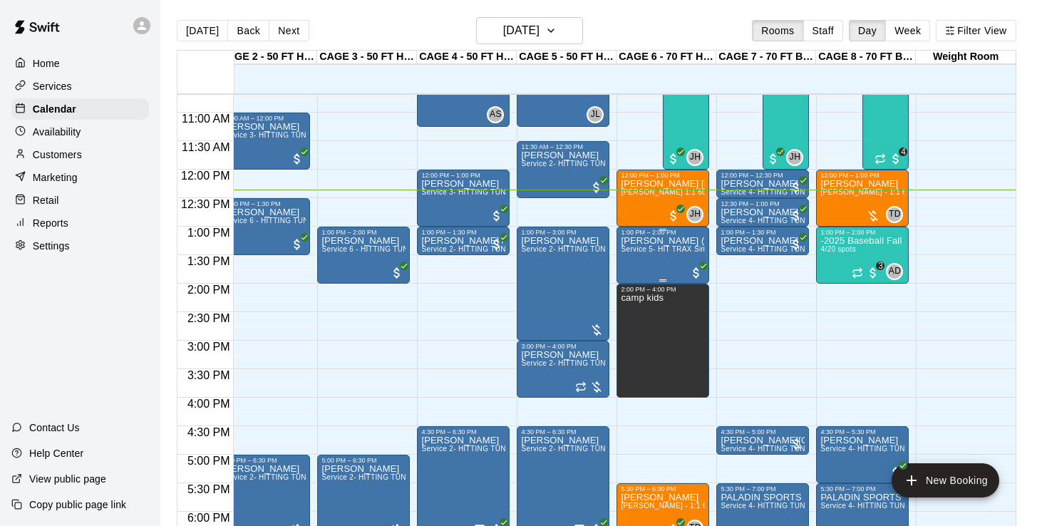
scroll to position [0, 116]
click at [468, 241] on p "Marty / Jackie Bassett" at bounding box center [463, 241] width 84 height 0
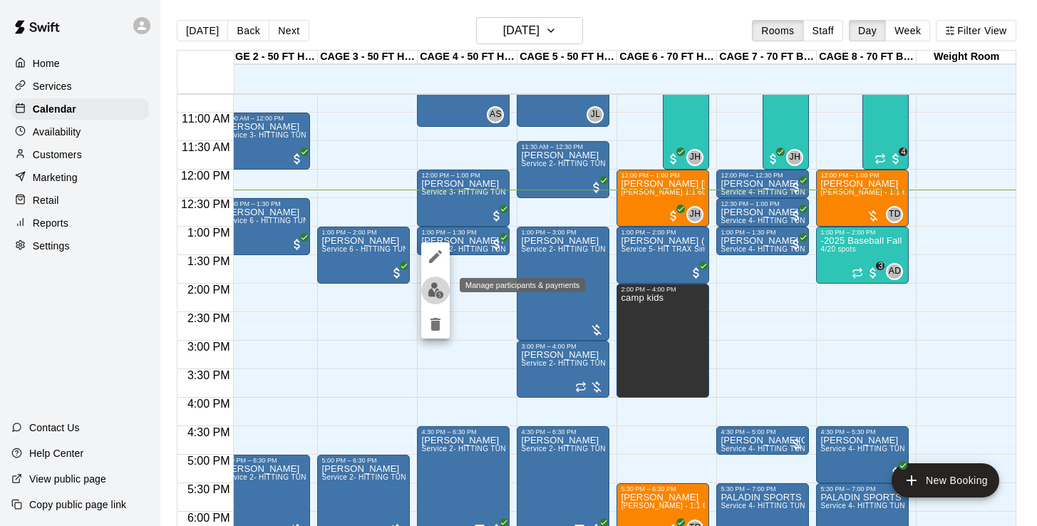
click at [431, 297] on img "edit" at bounding box center [436, 290] width 16 height 16
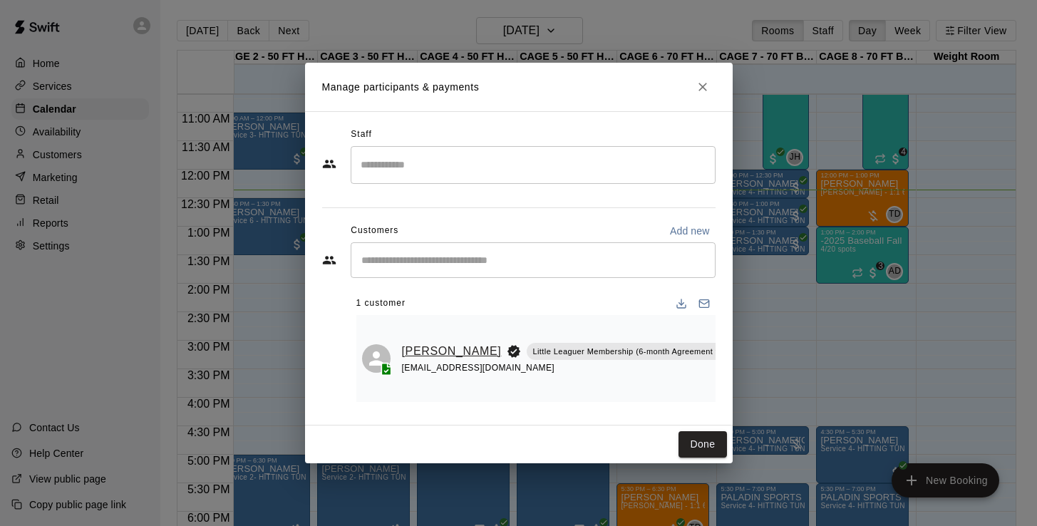
click at [416, 356] on link "Corbin Bassett" at bounding box center [452, 351] width 100 height 19
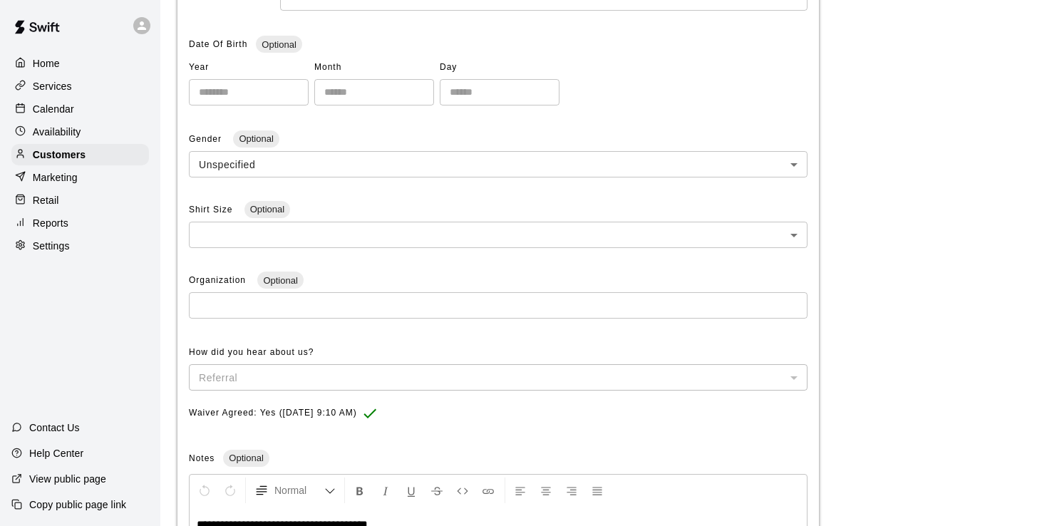
click at [68, 108] on p "Calendar" at bounding box center [53, 109] width 41 height 14
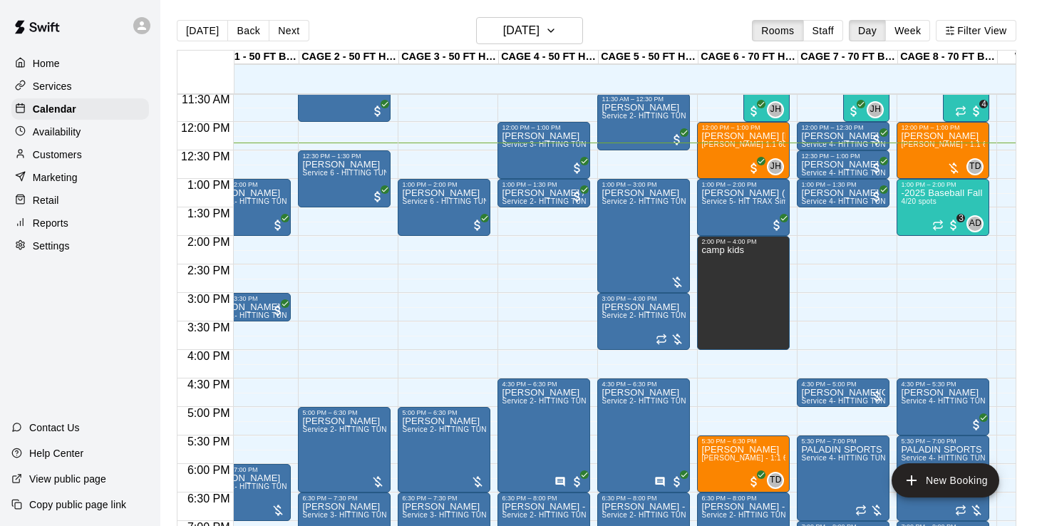
scroll to position [637, 35]
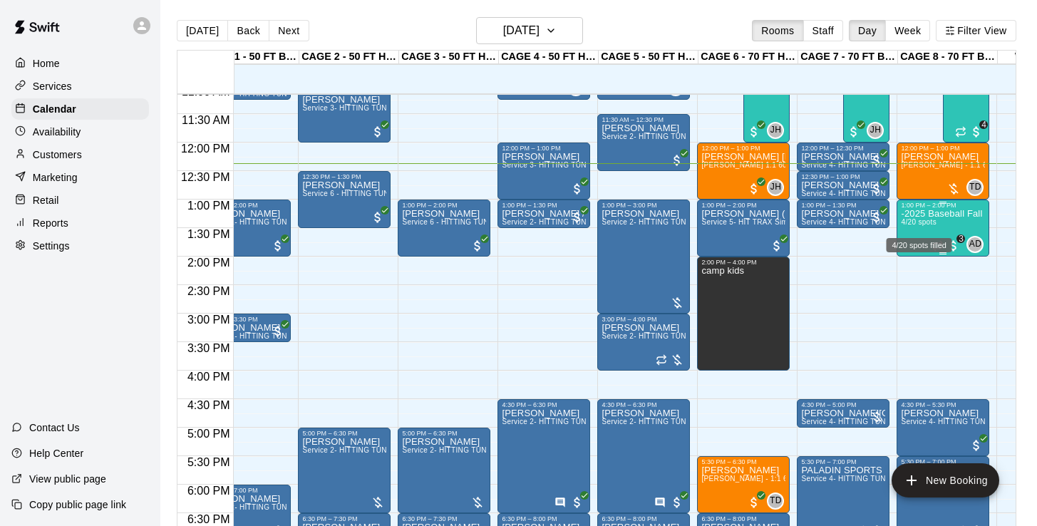
click at [918, 234] on div "4/20 spots filled" at bounding box center [919, 241] width 68 height 26
click at [900, 282] on img "edit" at bounding box center [900, 276] width 16 height 16
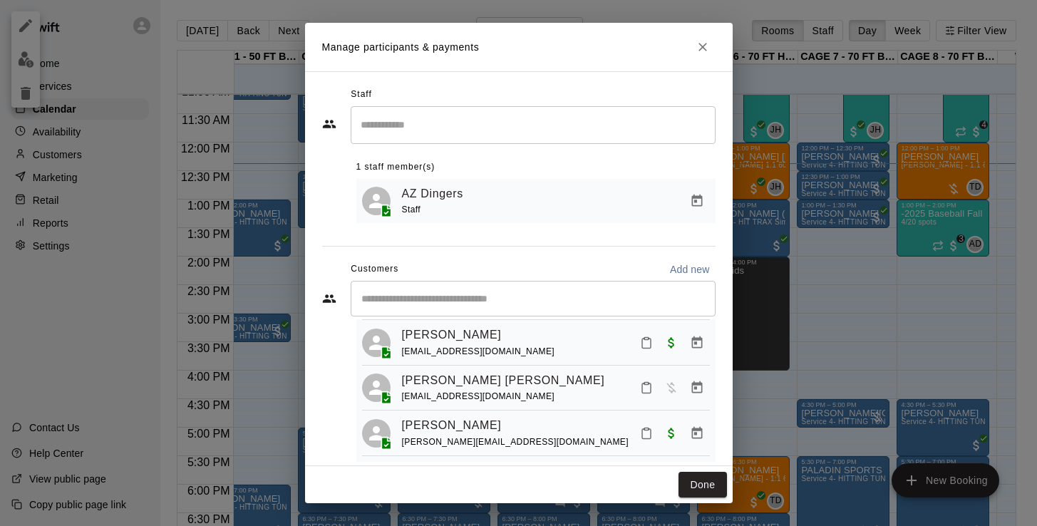
scroll to position [120, 0]
click at [703, 58] on button "Close" at bounding box center [703, 47] width 26 height 26
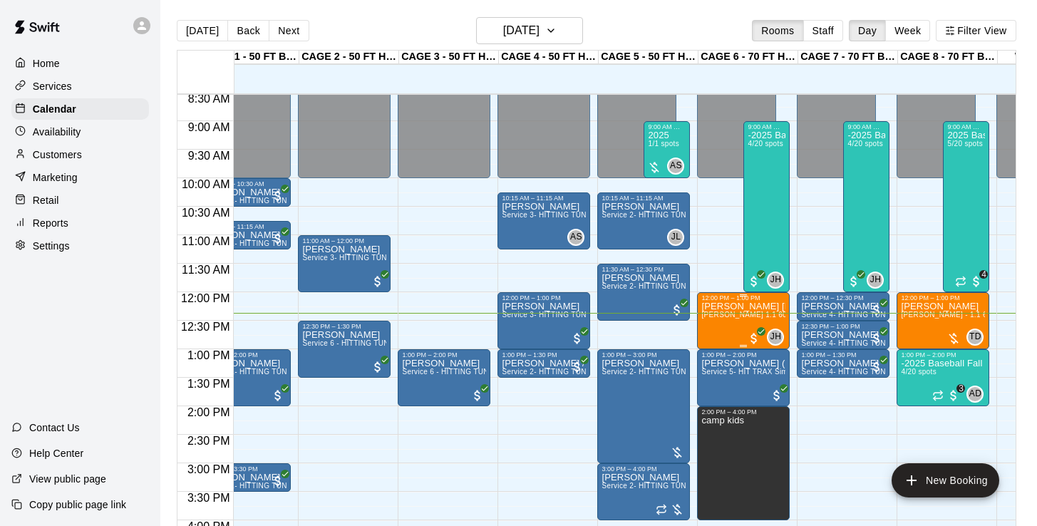
scroll to position [484, 35]
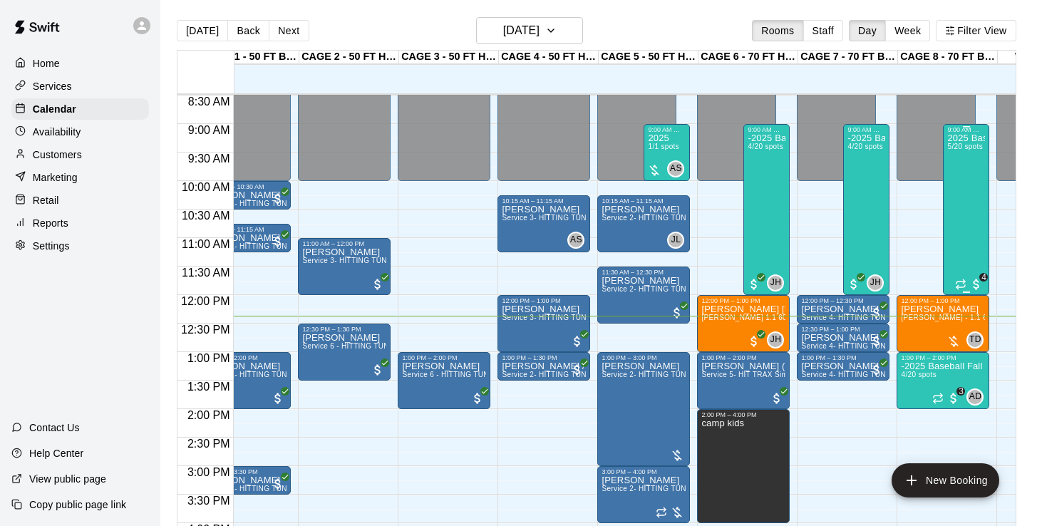
click at [970, 192] on div "2025 Baseball Fall Break camp ( Full day options ) 9am to 4:00 (session 2 Octob…" at bounding box center [966, 396] width 38 height 526
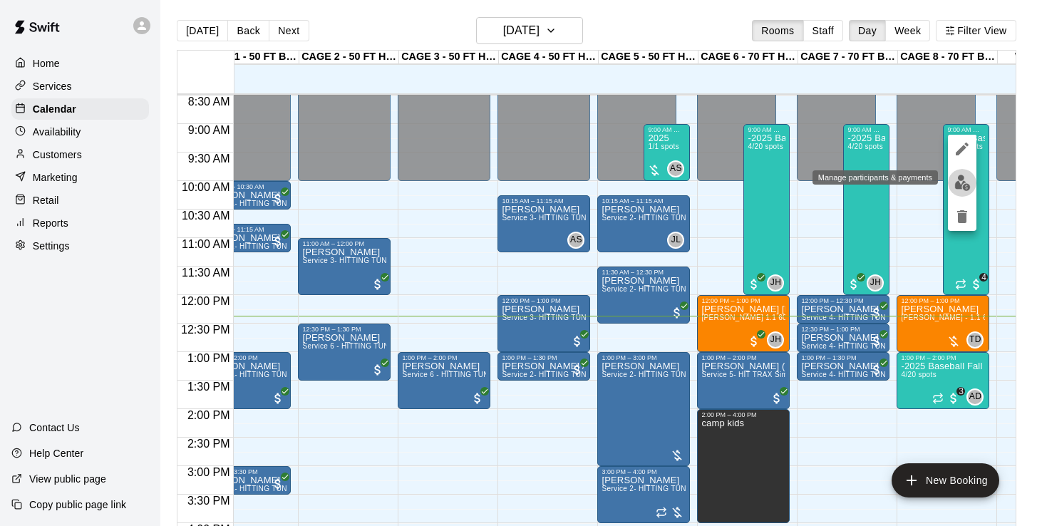
click at [961, 183] on img "edit" at bounding box center [962, 183] width 16 height 16
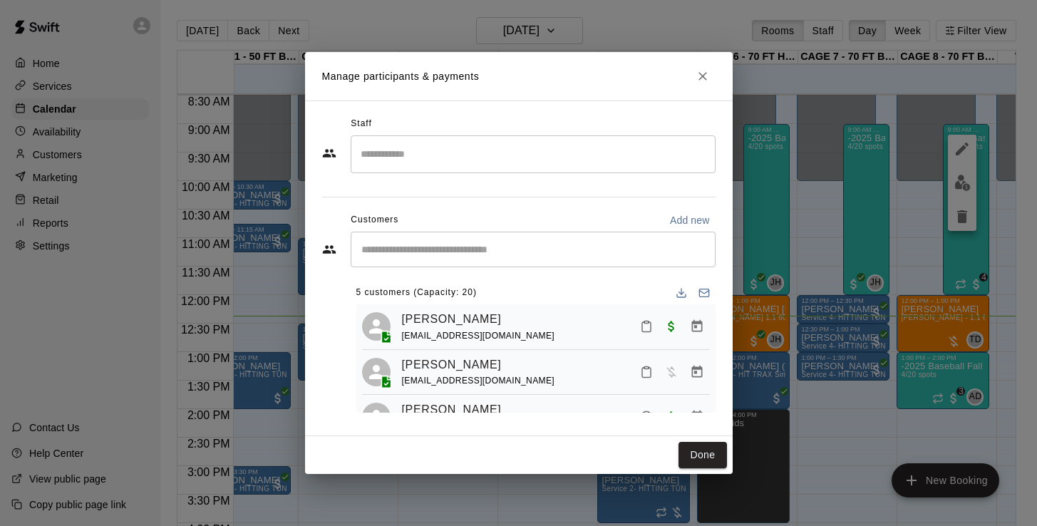
scroll to position [0, 0]
click at [684, 296] on icon "Download list" at bounding box center [681, 292] width 11 height 11
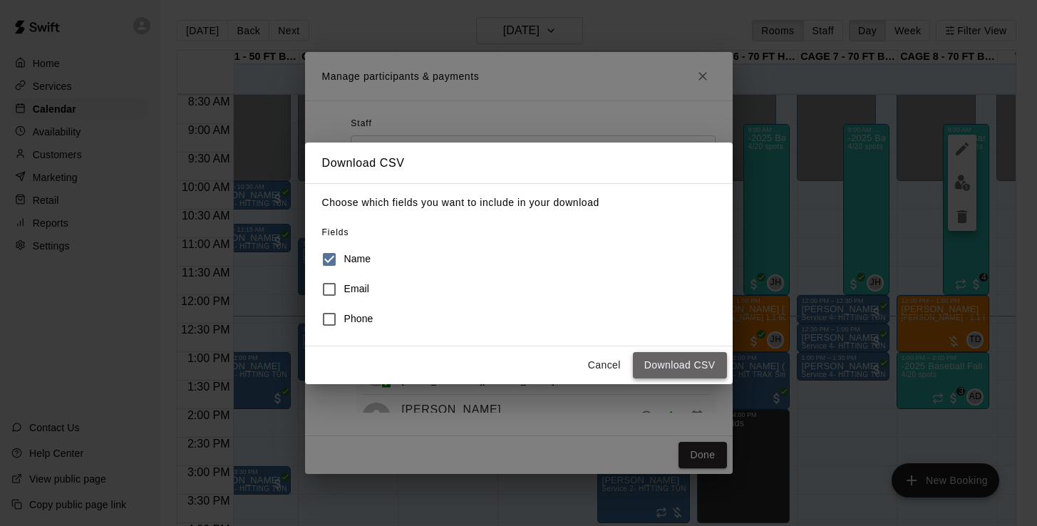
click at [679, 366] on button "Download CSV" at bounding box center [680, 365] width 94 height 26
click at [609, 371] on button "Cancel" at bounding box center [605, 365] width 46 height 26
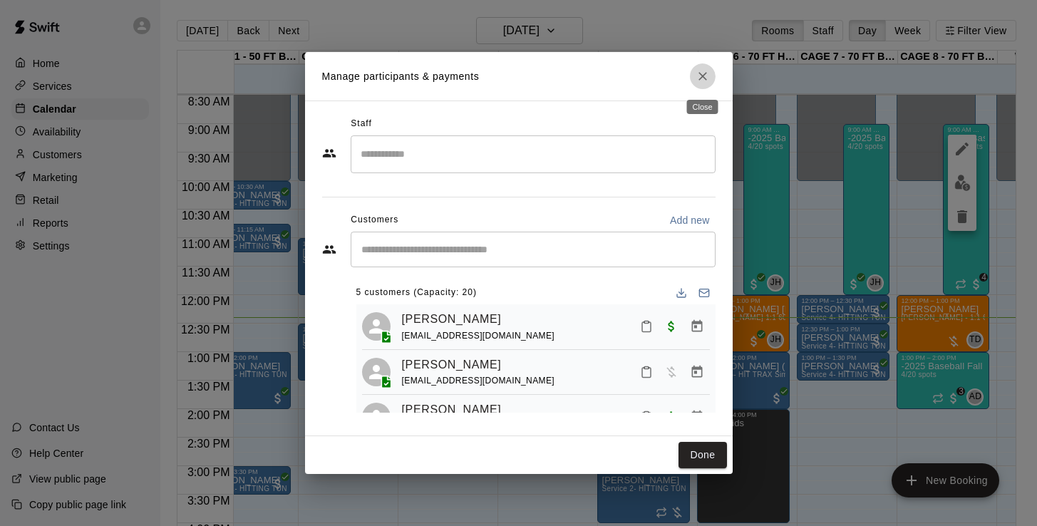
click at [696, 78] on icon "Close" at bounding box center [703, 76] width 14 height 14
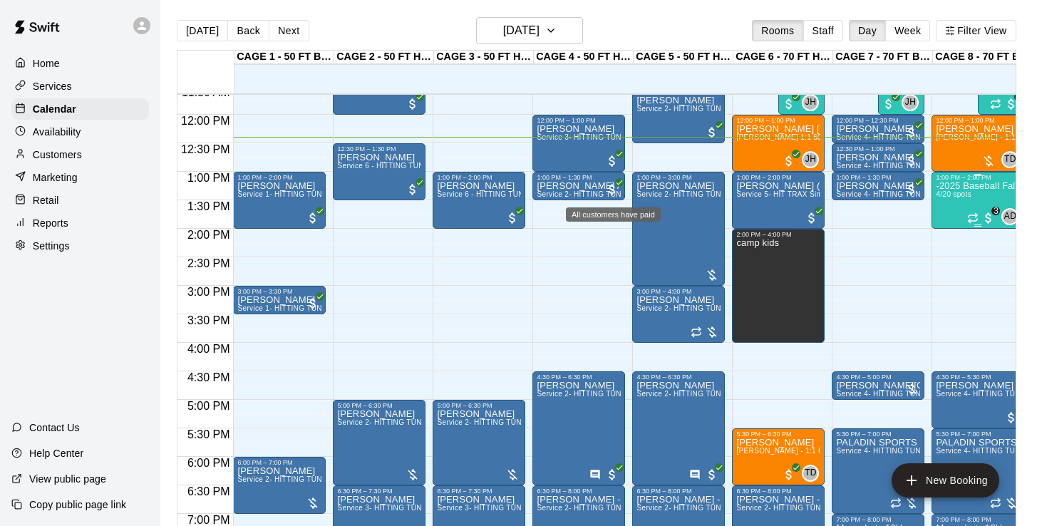
scroll to position [686, 0]
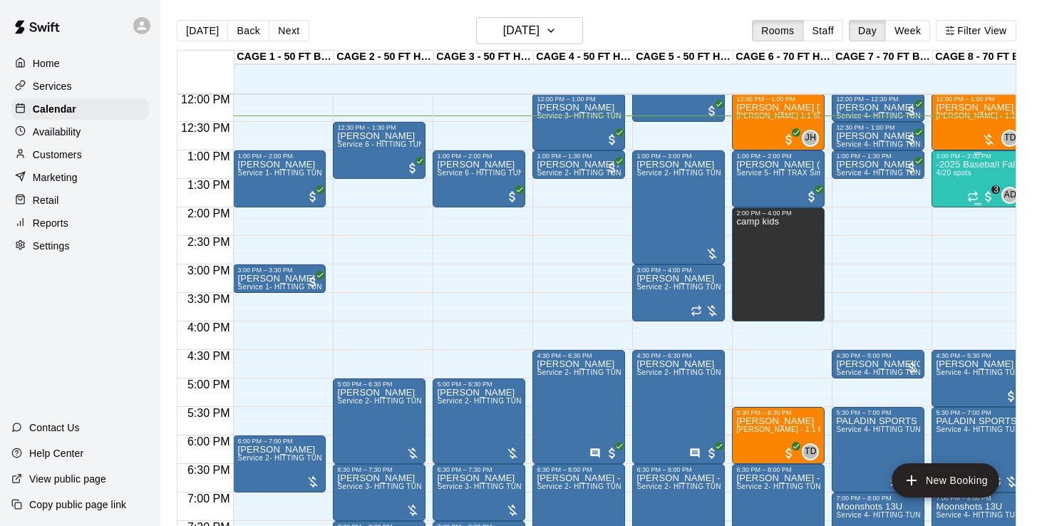
click at [972, 178] on div "-2025 Baseball Fall Break camp ( half day options ) 9am to 12:00 or 1:00 to 4:0…" at bounding box center [978, 423] width 84 height 526
click at [944, 212] on img "edit" at bounding box center [951, 209] width 16 height 16
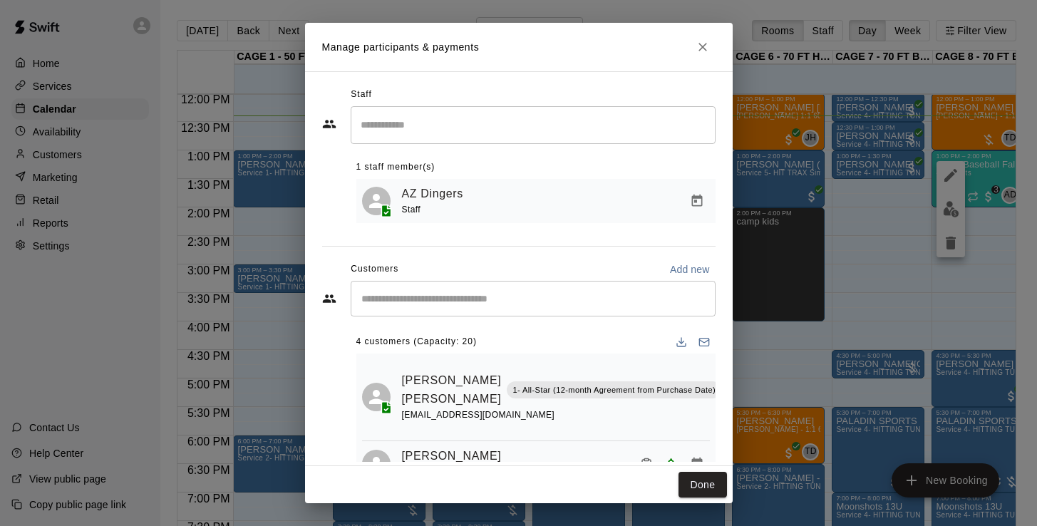
scroll to position [0, 0]
click at [681, 338] on line "Download list" at bounding box center [681, 341] width 0 height 6
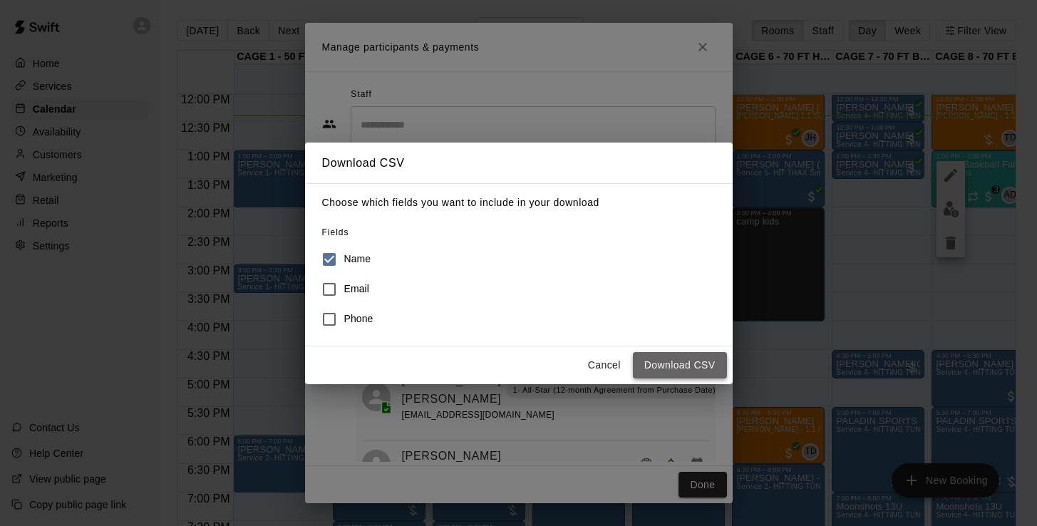
click at [671, 362] on button "Download CSV" at bounding box center [680, 365] width 94 height 26
click at [604, 371] on button "Cancel" at bounding box center [605, 365] width 46 height 26
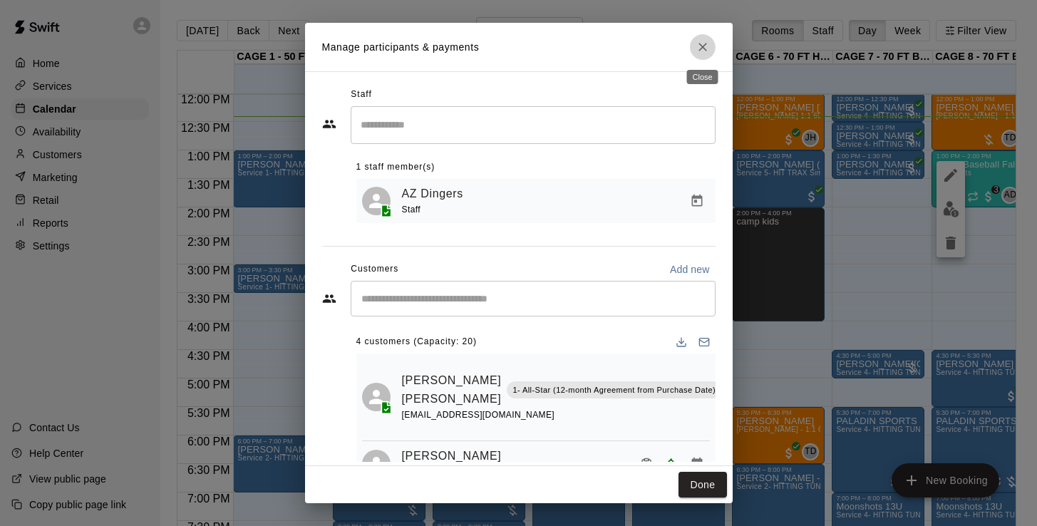
click at [701, 59] on button "Close" at bounding box center [703, 47] width 26 height 26
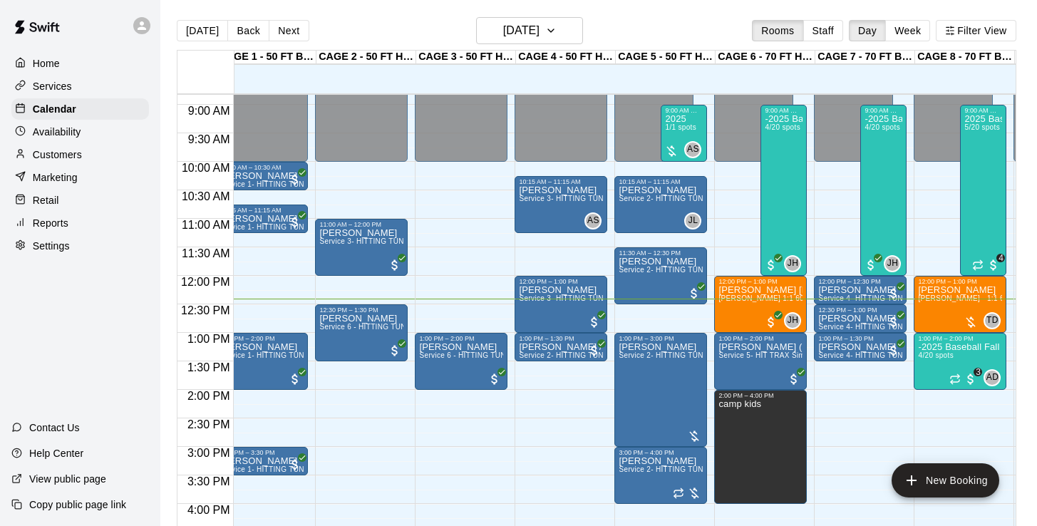
scroll to position [503, 18]
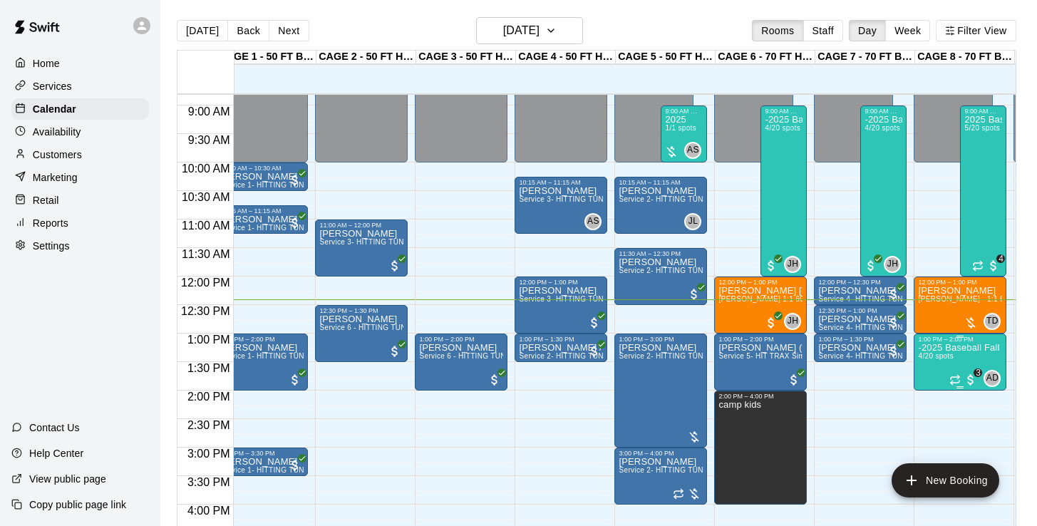
click at [930, 387] on img "edit" at bounding box center [933, 392] width 16 height 16
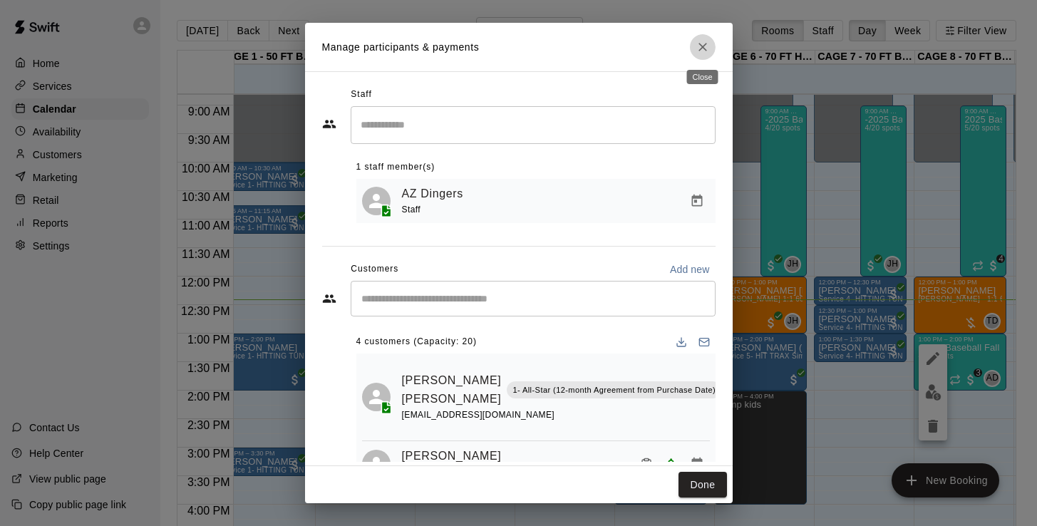
click at [709, 48] on icon "Close" at bounding box center [703, 47] width 14 height 14
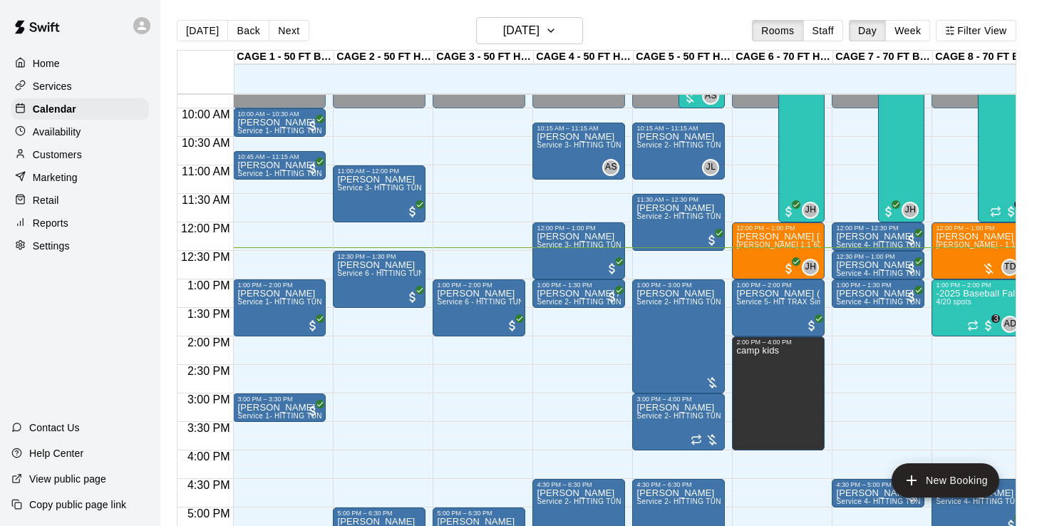
scroll to position [552, 0]
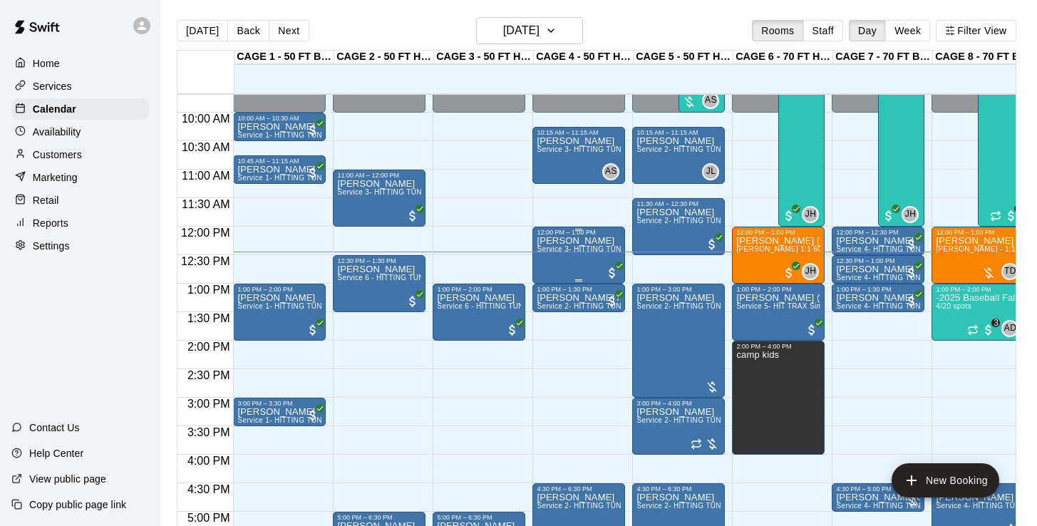
click at [568, 267] on div "Mike Acquisto Service 3- HITTING TUNNEL RENTAL - 50ft Softball" at bounding box center [579, 499] width 84 height 526
click at [544, 286] on img "edit" at bounding box center [552, 285] width 16 height 16
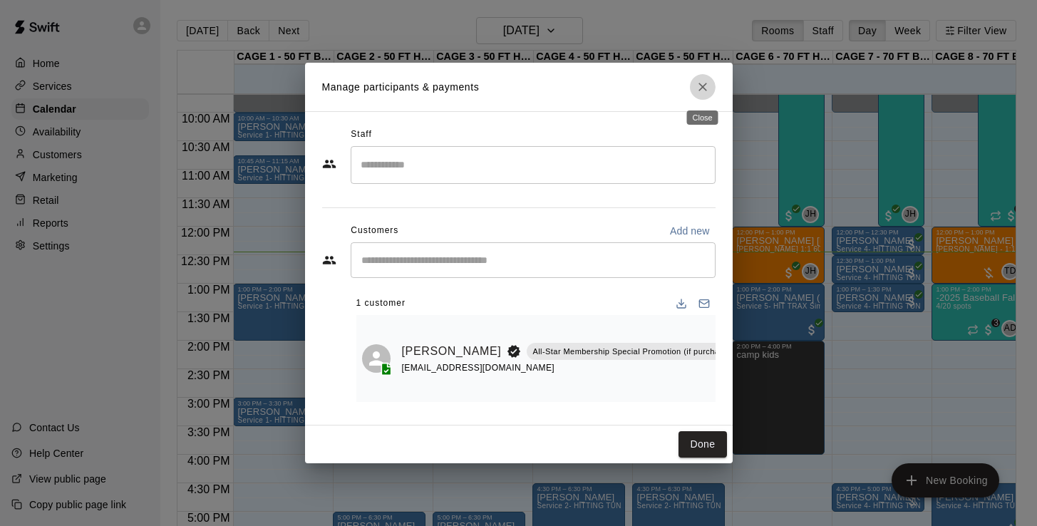
click at [707, 83] on icon "Close" at bounding box center [703, 87] width 14 height 14
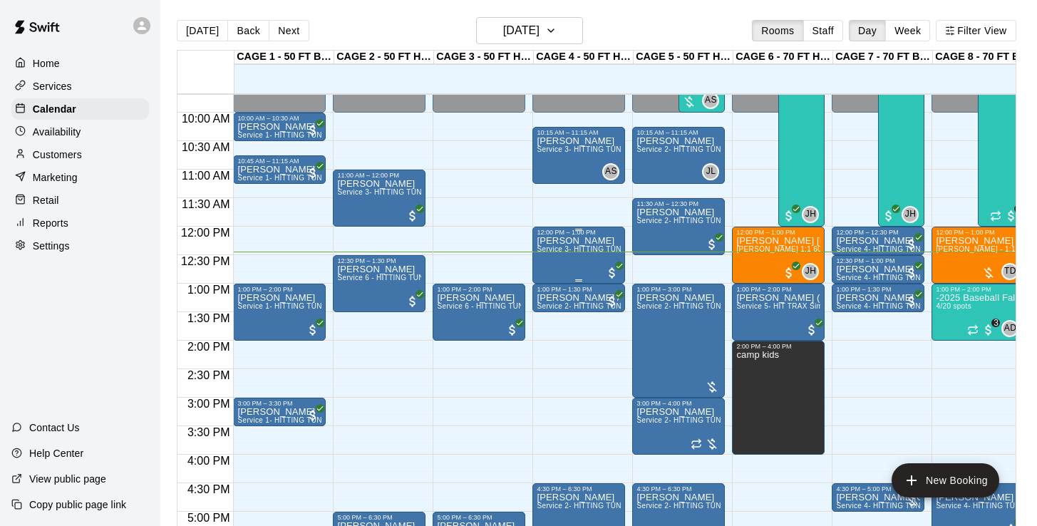
click at [594, 264] on div "Mike Acquisto Service 3- HITTING TUNNEL RENTAL - 50ft Softball" at bounding box center [579, 499] width 84 height 526
click at [592, 388] on div at bounding box center [518, 263] width 1037 height 526
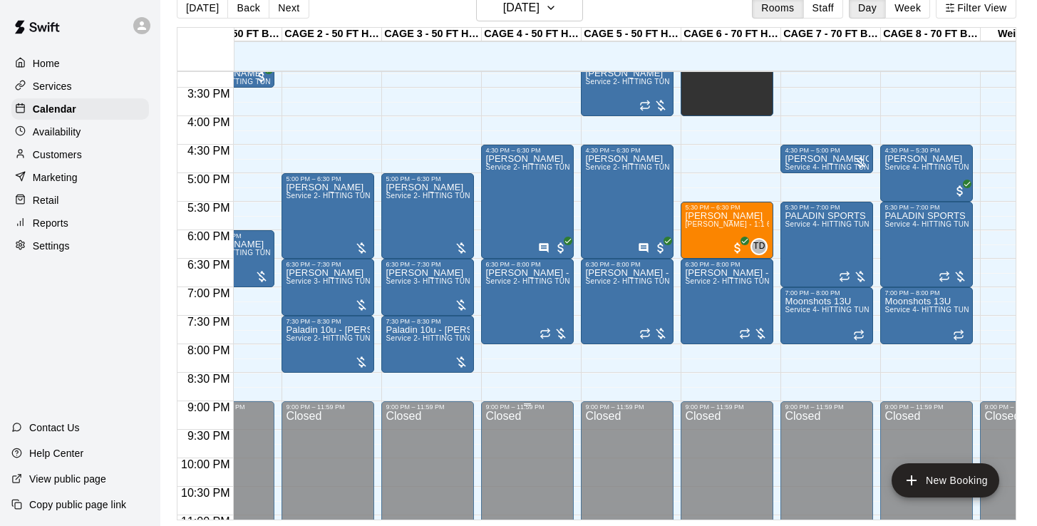
scroll to position [0, 51]
click at [69, 91] on p "Services" at bounding box center [52, 86] width 39 height 14
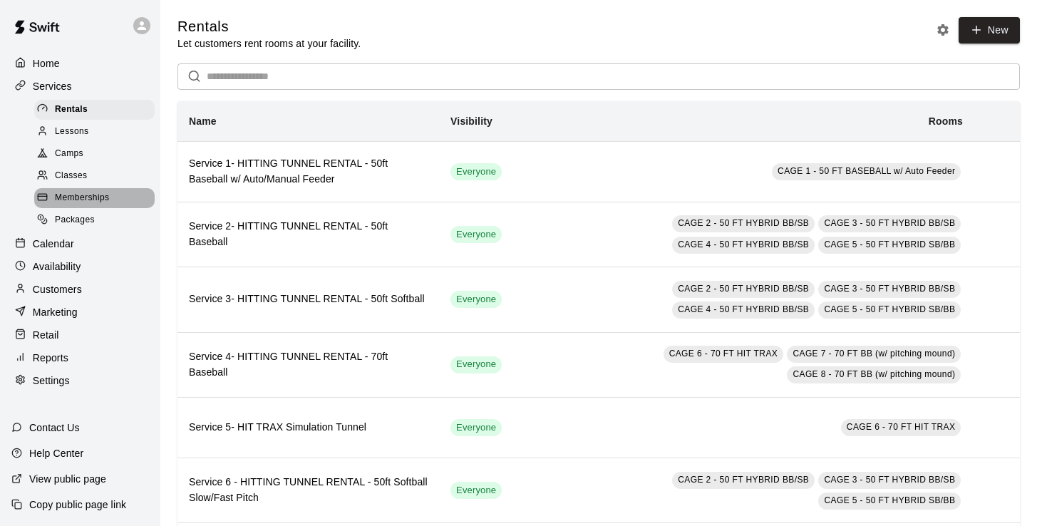
click at [91, 192] on span "Memberships" at bounding box center [82, 198] width 54 height 14
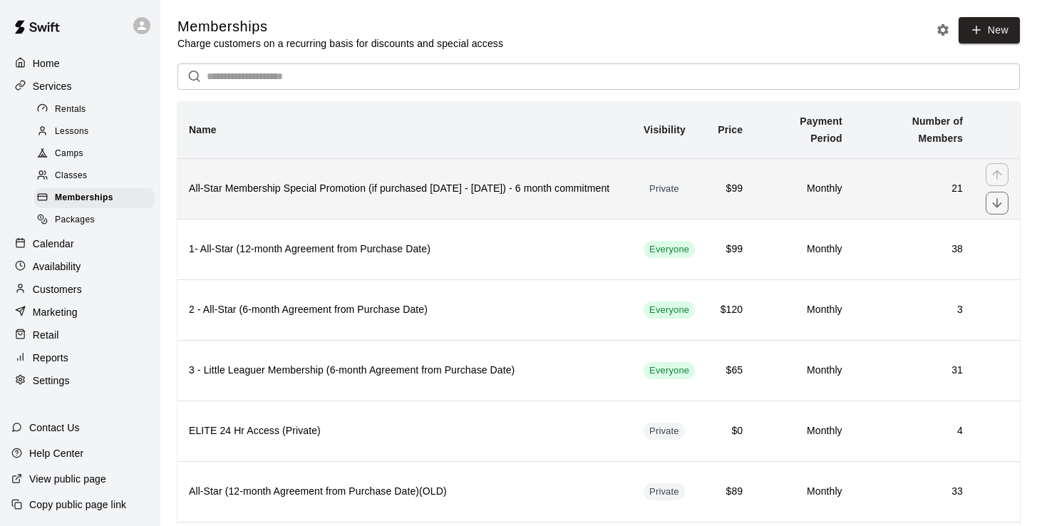
click at [342, 190] on h6 "All-Star Membership Special Promotion (if purchased [DATE] - [DATE]) - 6 month …" at bounding box center [405, 189] width 432 height 16
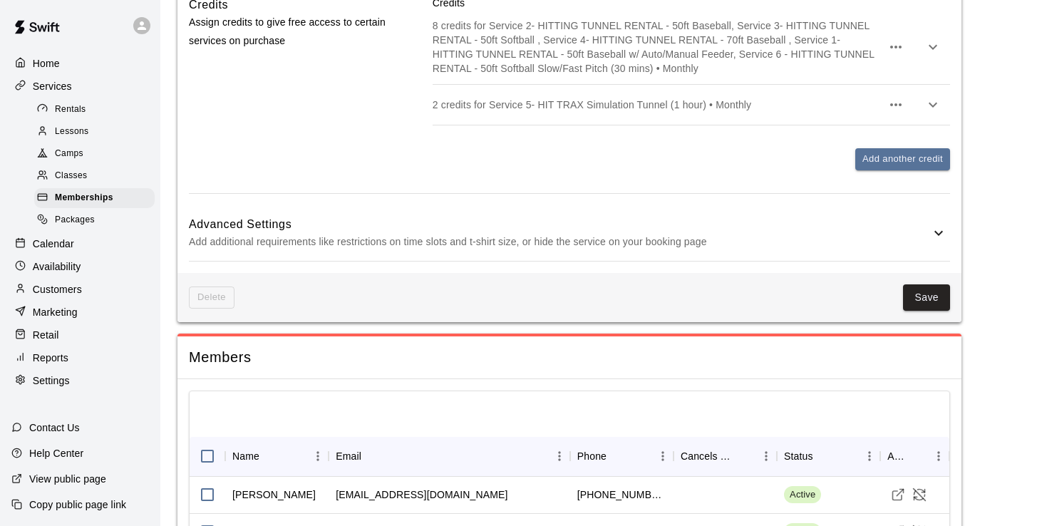
scroll to position [1279, 0]
click at [937, 57] on icon "button" at bounding box center [932, 48] width 17 height 17
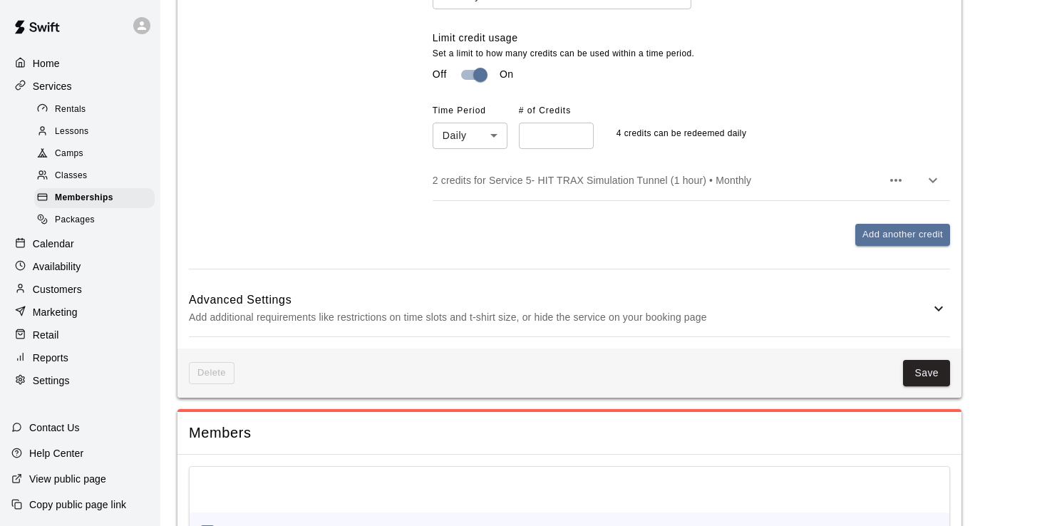
scroll to position [1645, 0]
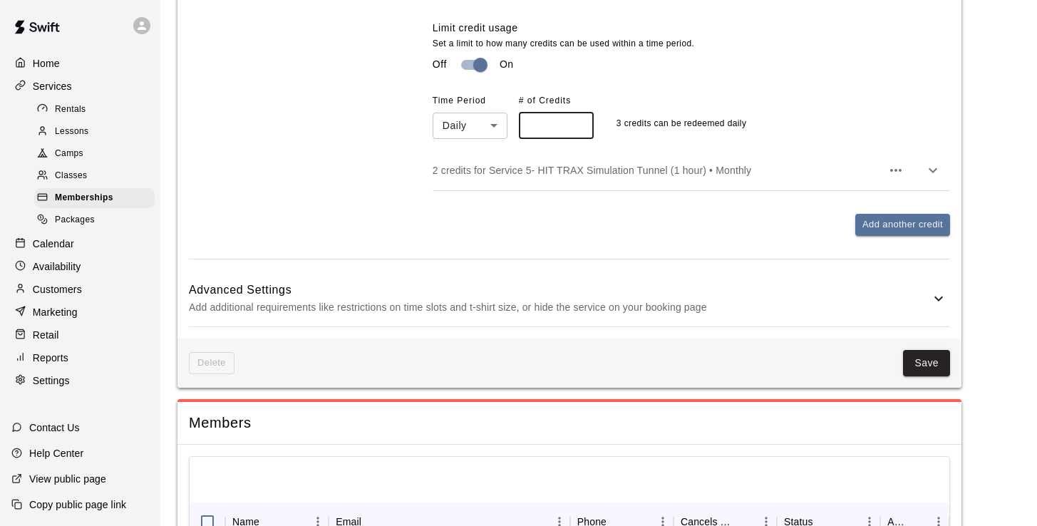
click at [576, 139] on input "*" at bounding box center [556, 126] width 75 height 26
type input "*"
click at [576, 139] on input "*" at bounding box center [556, 126] width 75 height 26
click at [924, 376] on button "Save" at bounding box center [926, 363] width 47 height 26
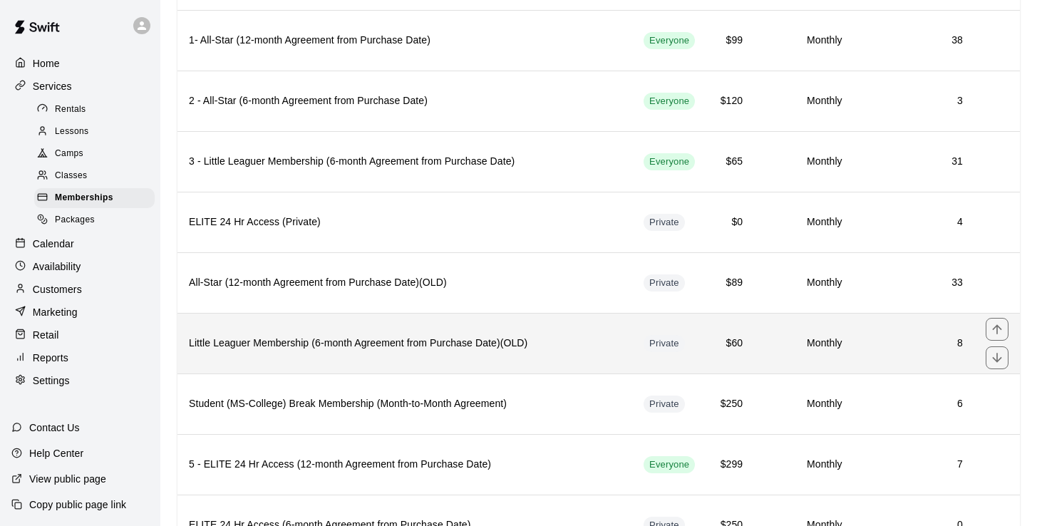
scroll to position [207, 0]
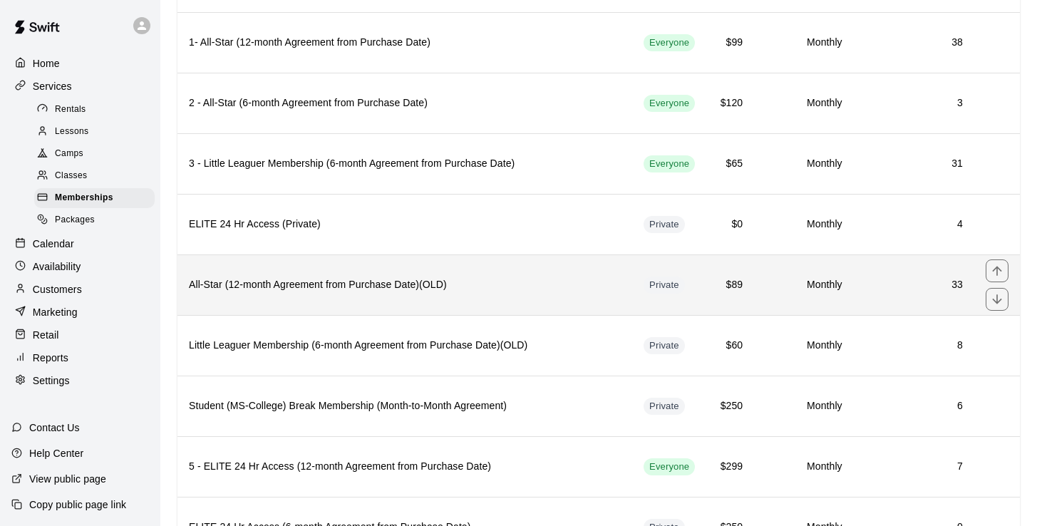
click at [443, 289] on h6 "All-Star (12-month Agreement from Purchase Date)(OLD)" at bounding box center [405, 285] width 432 height 16
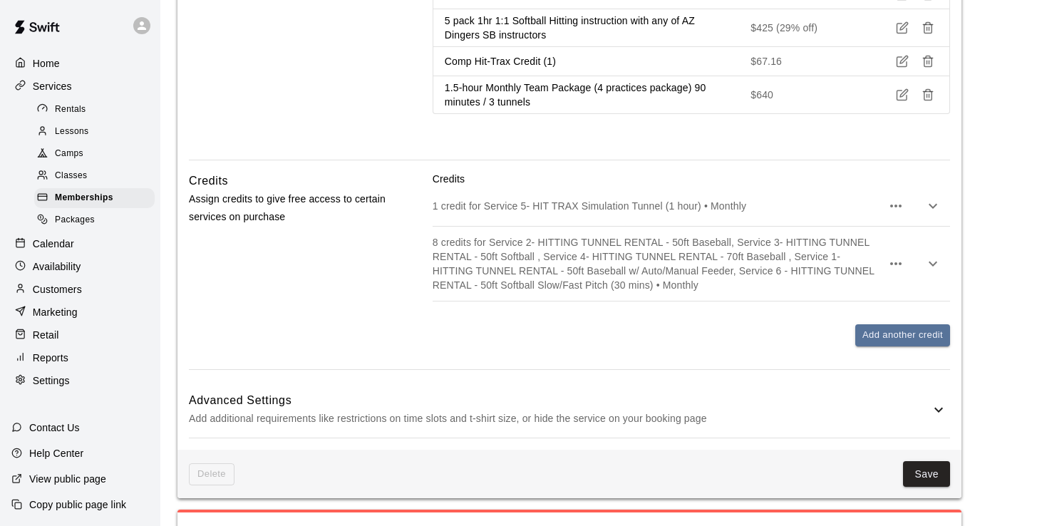
scroll to position [2714, 0]
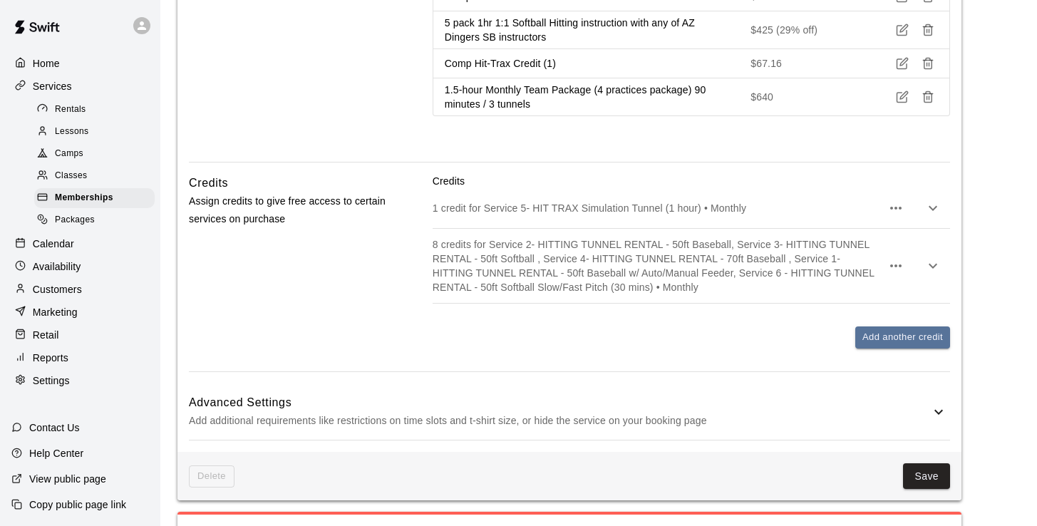
click at [933, 257] on icon "button" at bounding box center [932, 265] width 17 height 17
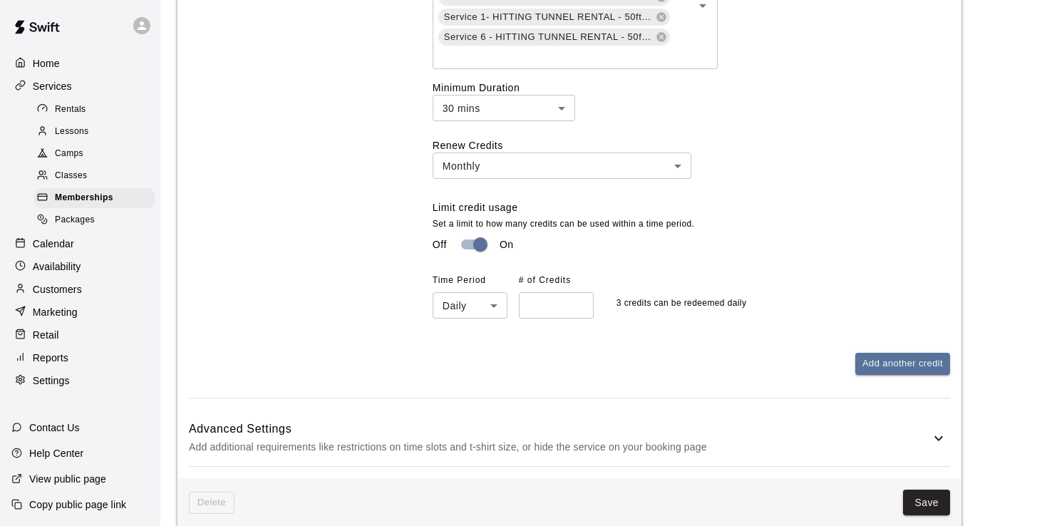
scroll to position [3078, 0]
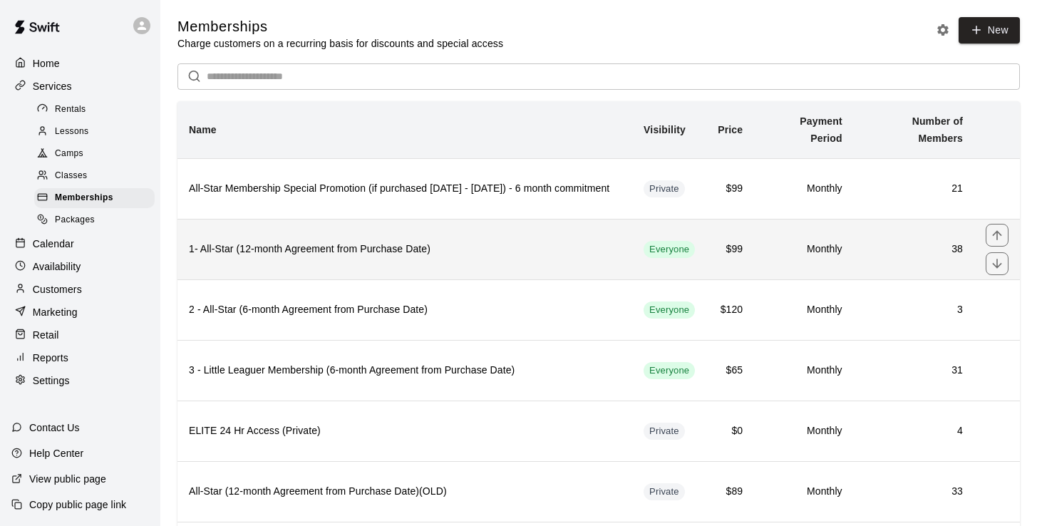
click at [311, 253] on h6 "1- All-Star (12-month Agreement from Purchase Date)" at bounding box center [405, 250] width 432 height 16
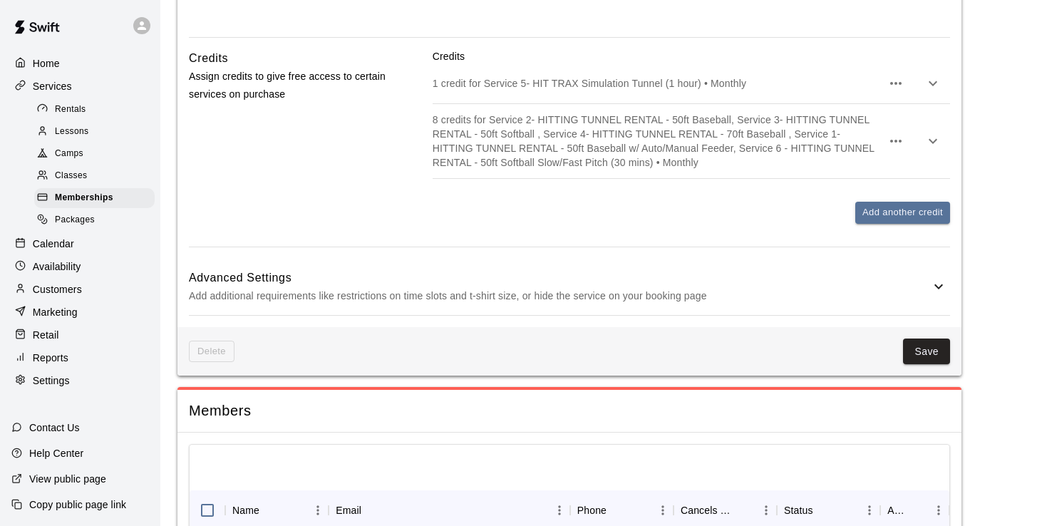
scroll to position [2528, 0]
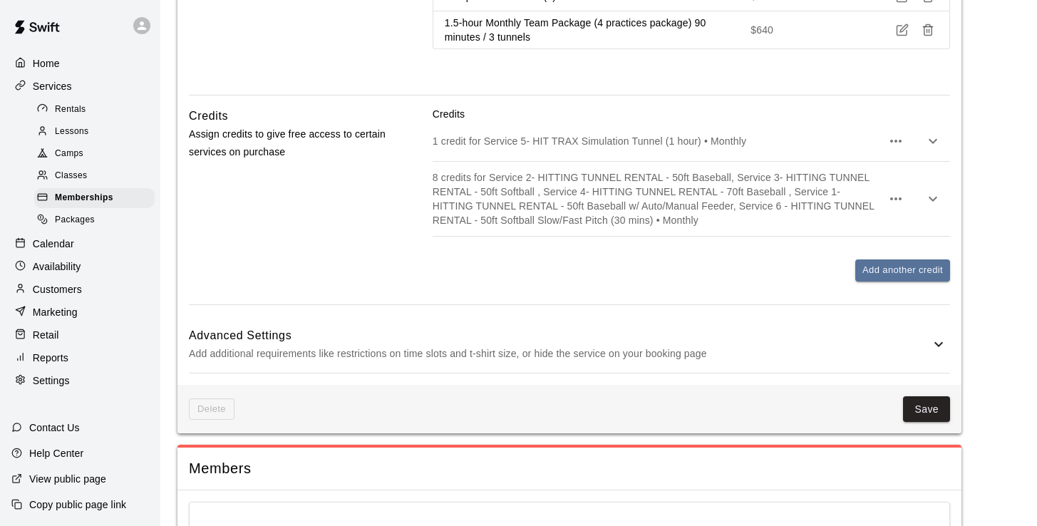
click at [937, 190] on icon "button" at bounding box center [932, 198] width 17 height 17
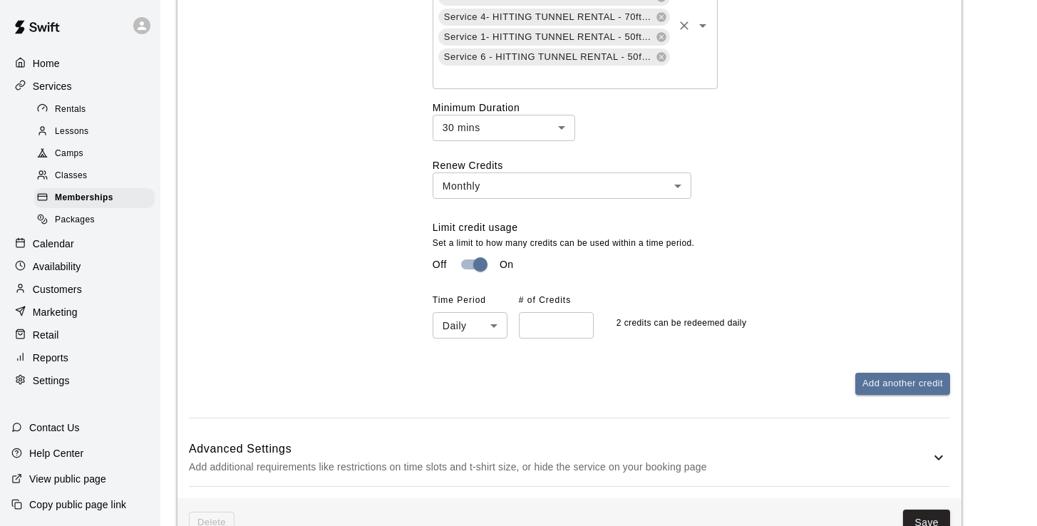
scroll to position [2821, 0]
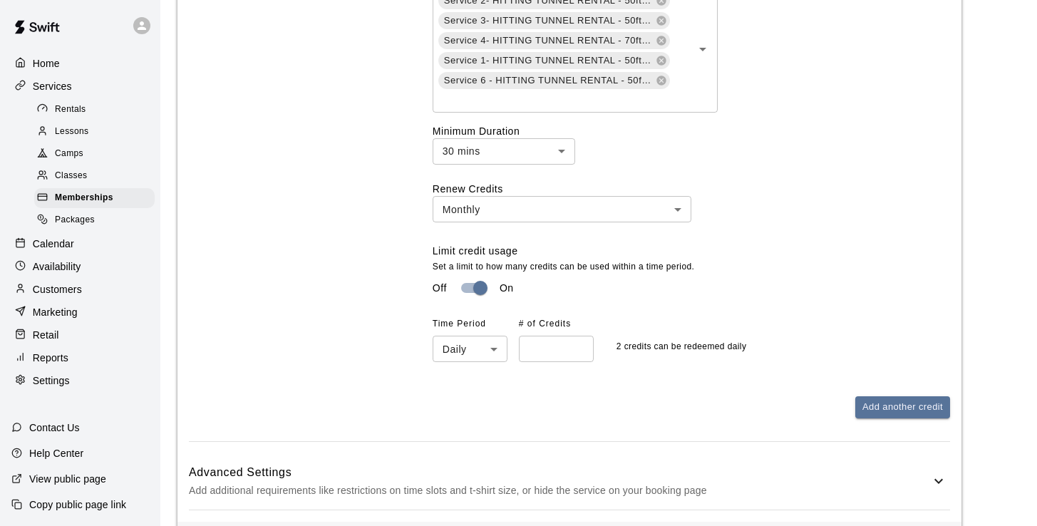
type input "*"
click at [579, 336] on input "*" at bounding box center [556, 349] width 75 height 26
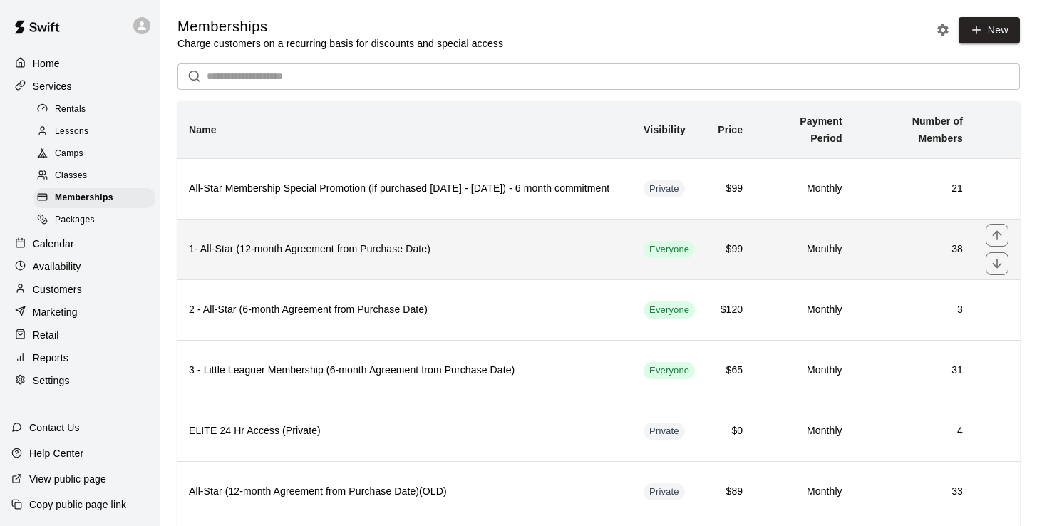
click at [414, 245] on h6 "1- All-Star (12-month Agreement from Purchase Date)" at bounding box center [405, 250] width 432 height 16
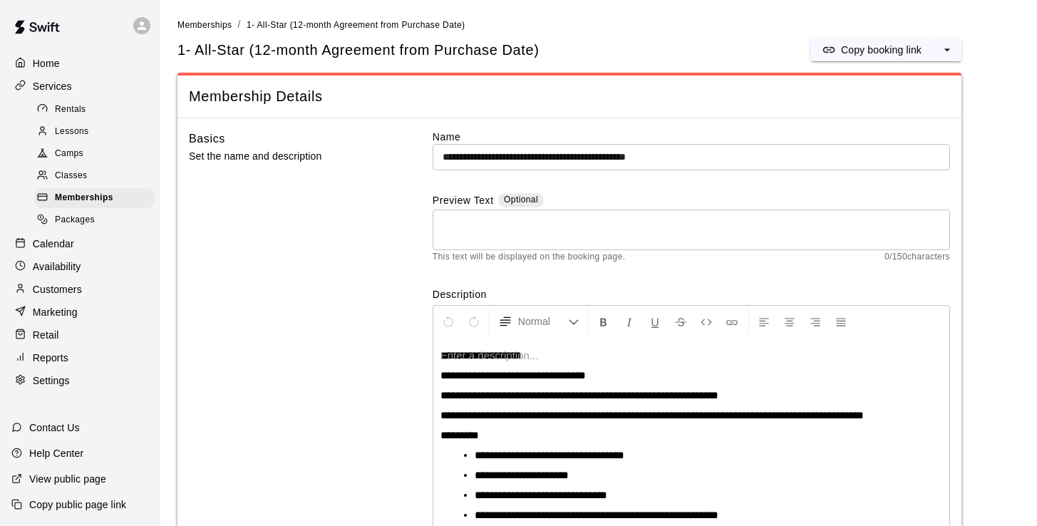
scroll to position [62, 0]
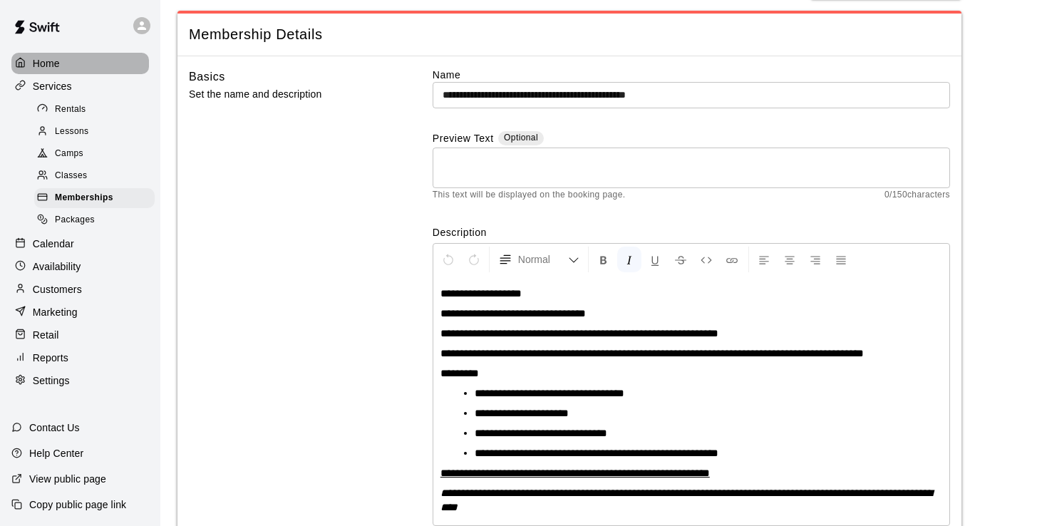
click at [46, 68] on p "Home" at bounding box center [46, 63] width 27 height 14
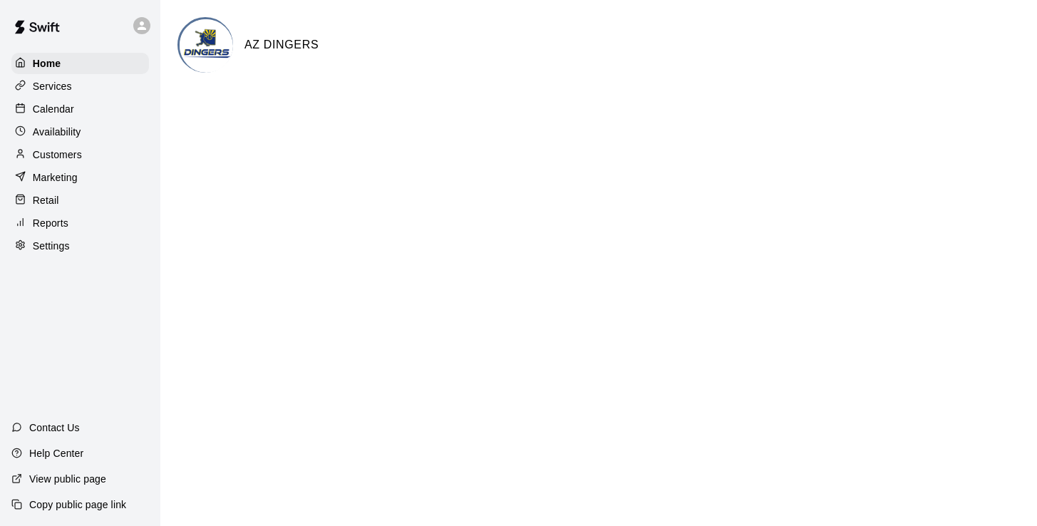
click at [58, 113] on p "Calendar" at bounding box center [53, 109] width 41 height 14
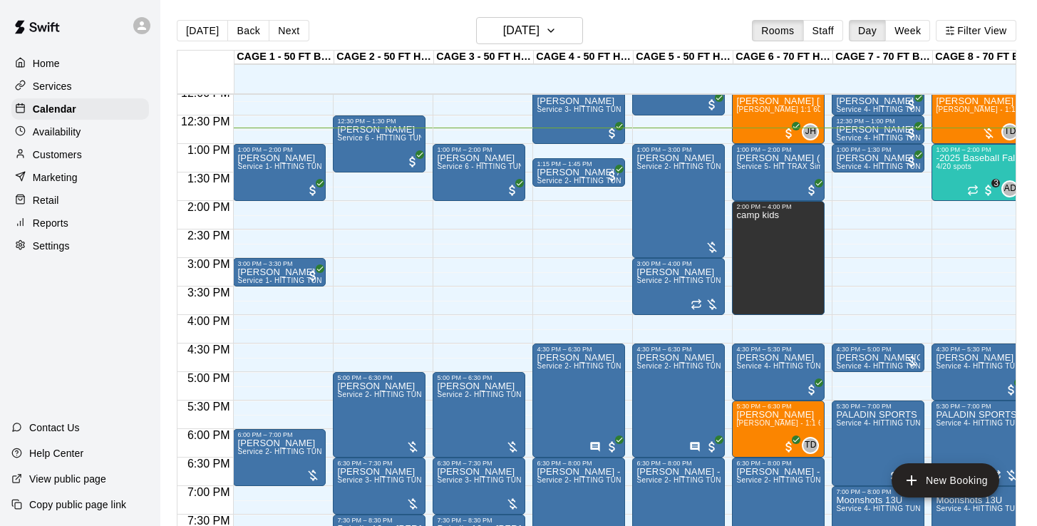
scroll to position [694, 0]
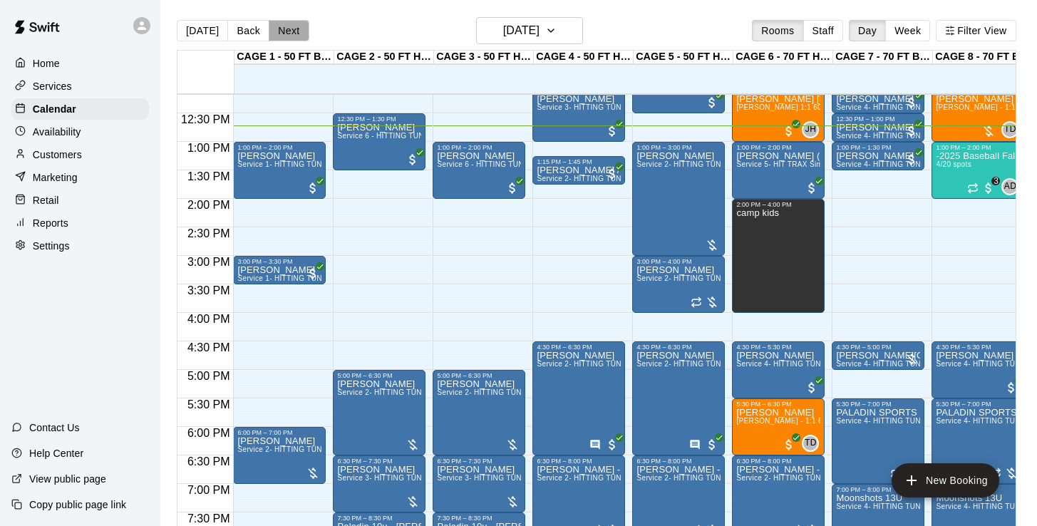
click at [287, 28] on button "Next" at bounding box center [289, 30] width 40 height 21
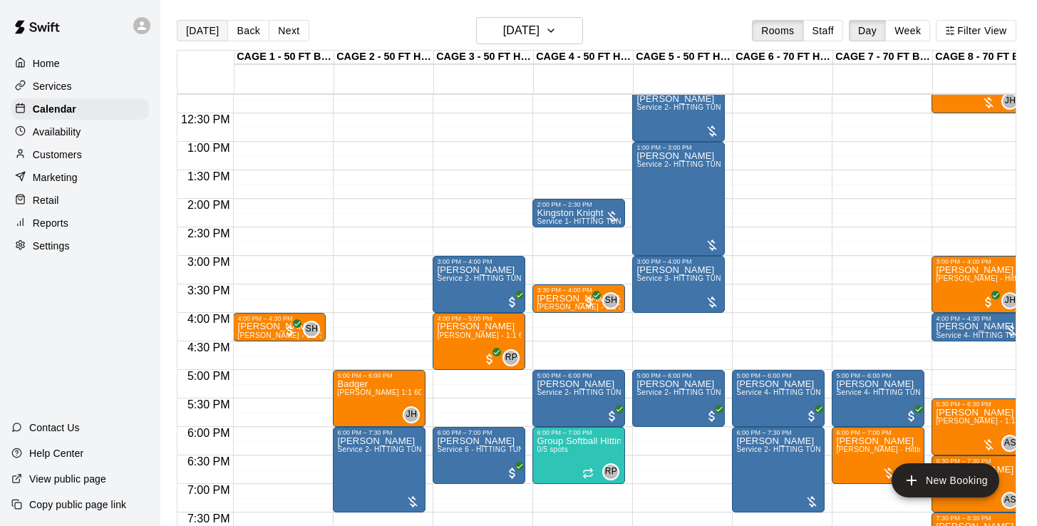
click at [213, 28] on button "[DATE]" at bounding box center [202, 30] width 51 height 21
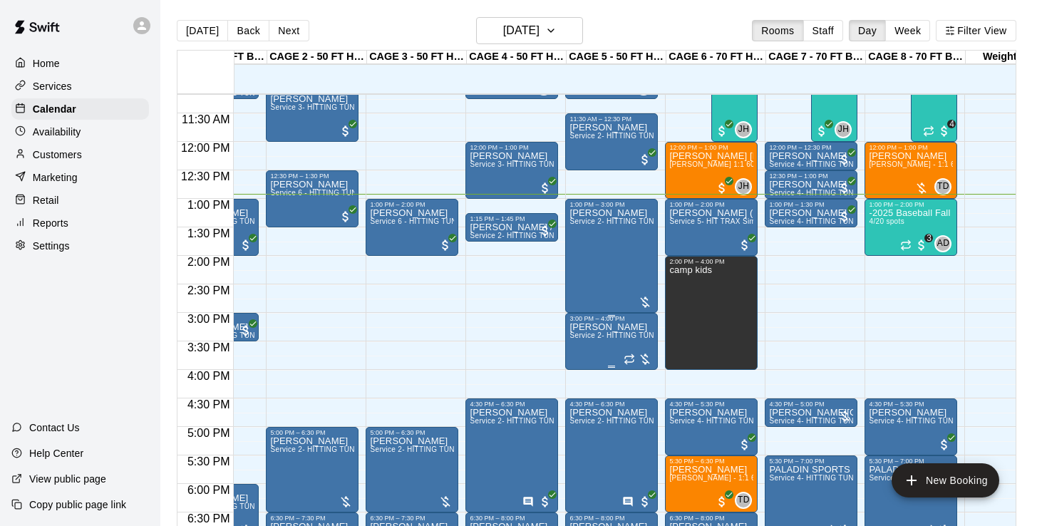
scroll to position [636, 67]
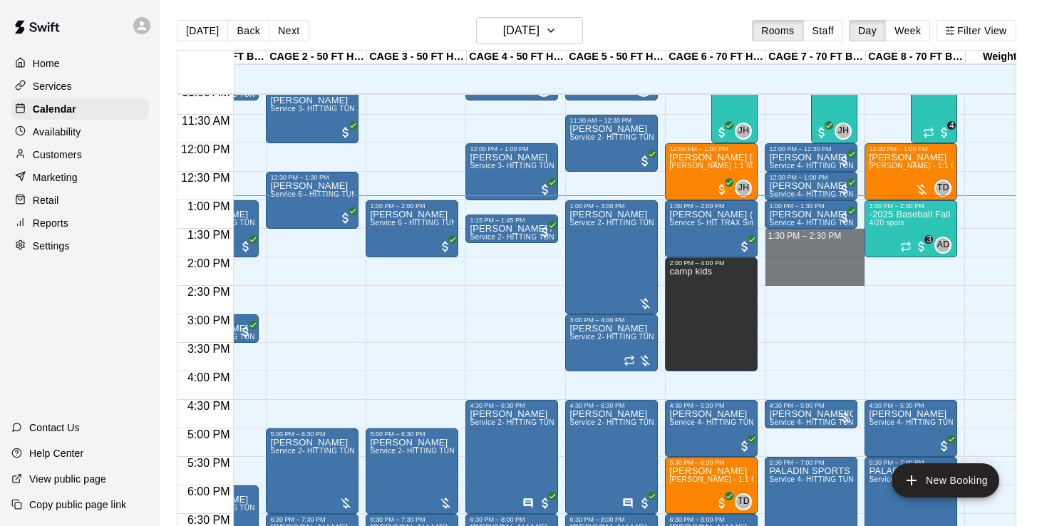
drag, startPoint x: 832, startPoint y: 235, endPoint x: 835, endPoint y: 274, distance: 39.3
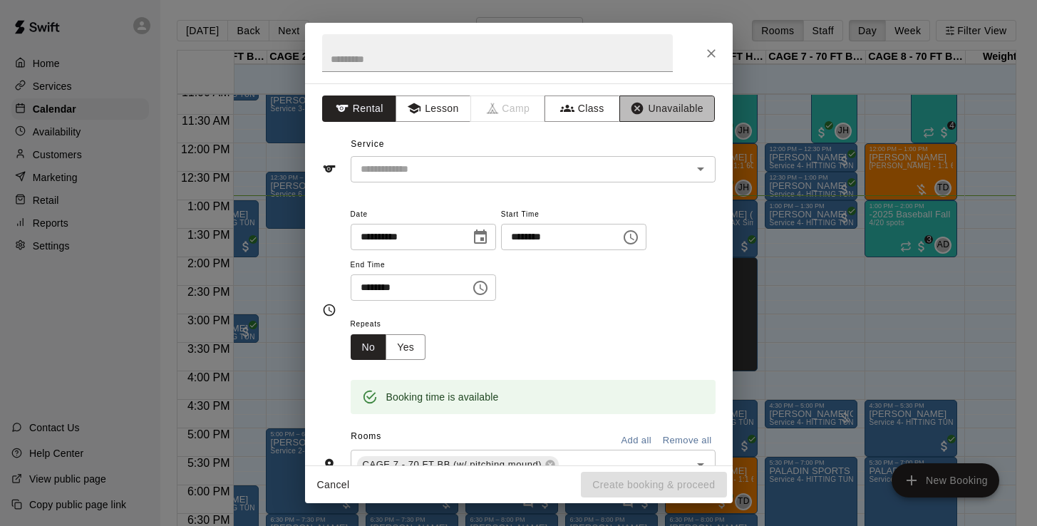
click at [678, 109] on button "Unavailable" at bounding box center [667, 109] width 96 height 26
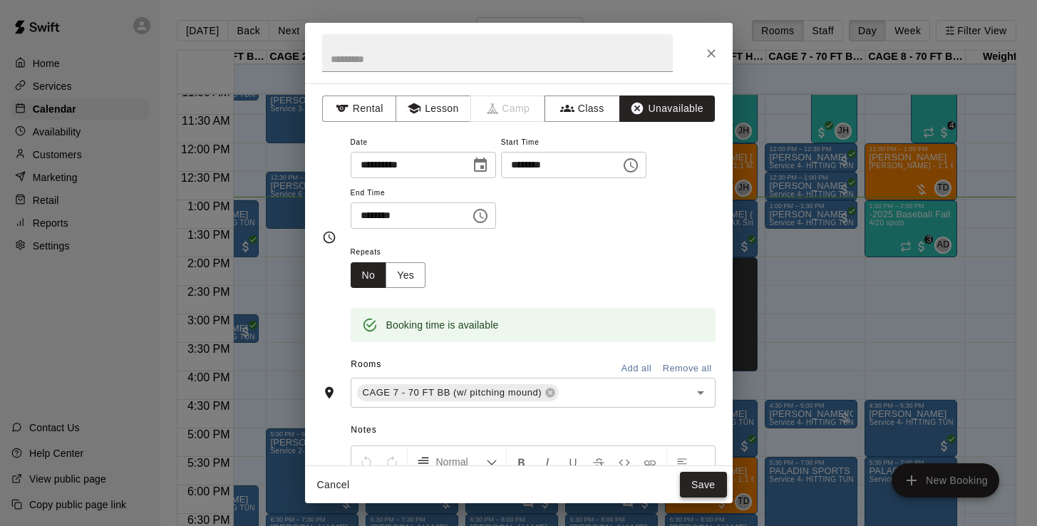
click at [711, 492] on button "Save" at bounding box center [703, 485] width 47 height 26
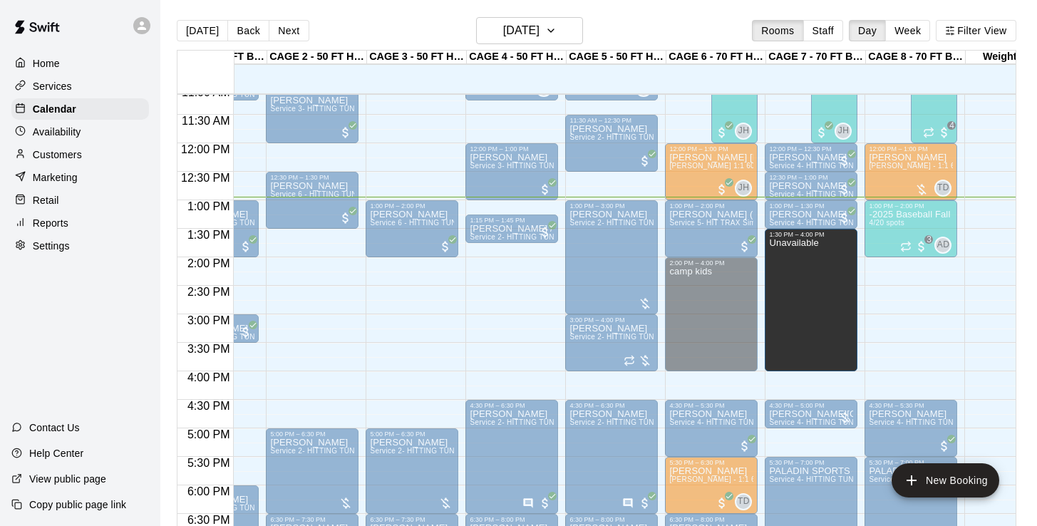
drag, startPoint x: 810, startPoint y: 283, endPoint x: 821, endPoint y: 375, distance: 92.6
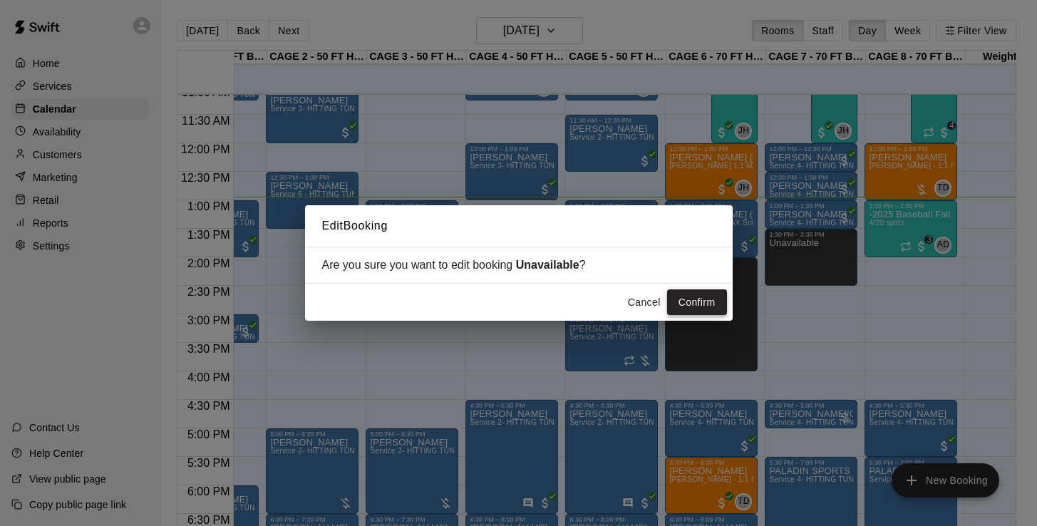
click at [710, 304] on button "Confirm" at bounding box center [697, 302] width 60 height 26
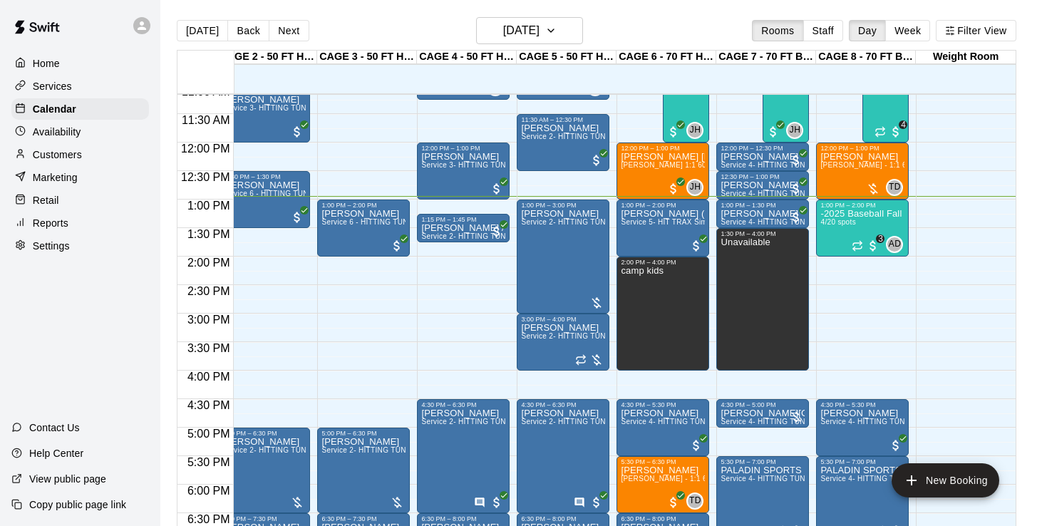
scroll to position [0, 116]
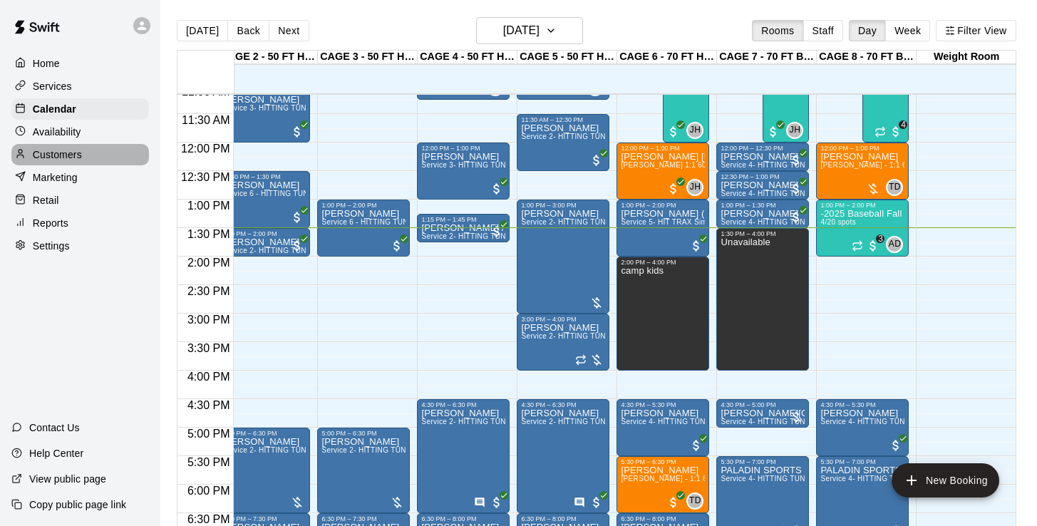
click at [77, 154] on p "Customers" at bounding box center [57, 155] width 49 height 14
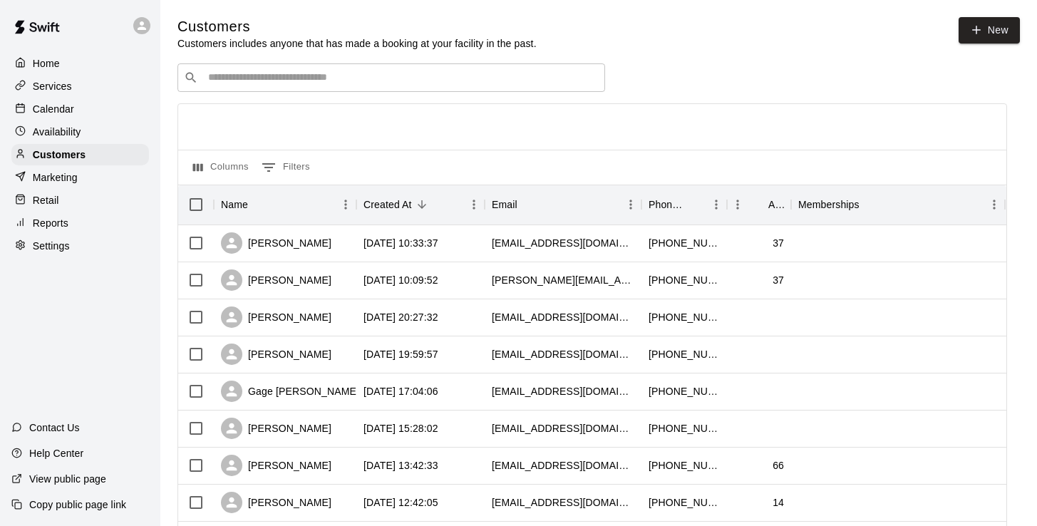
click at [336, 83] on input "Search customers by name or email" at bounding box center [401, 78] width 395 height 14
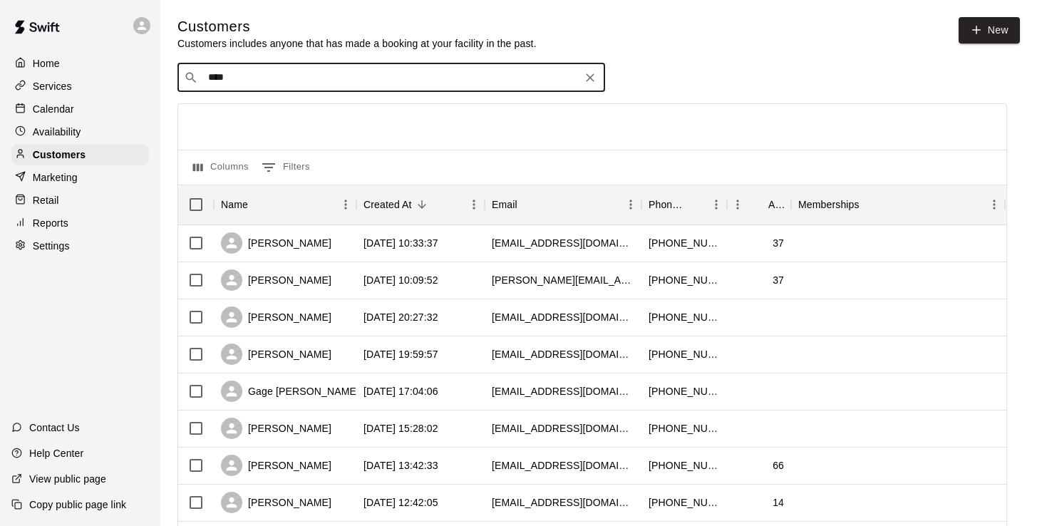
type input "*****"
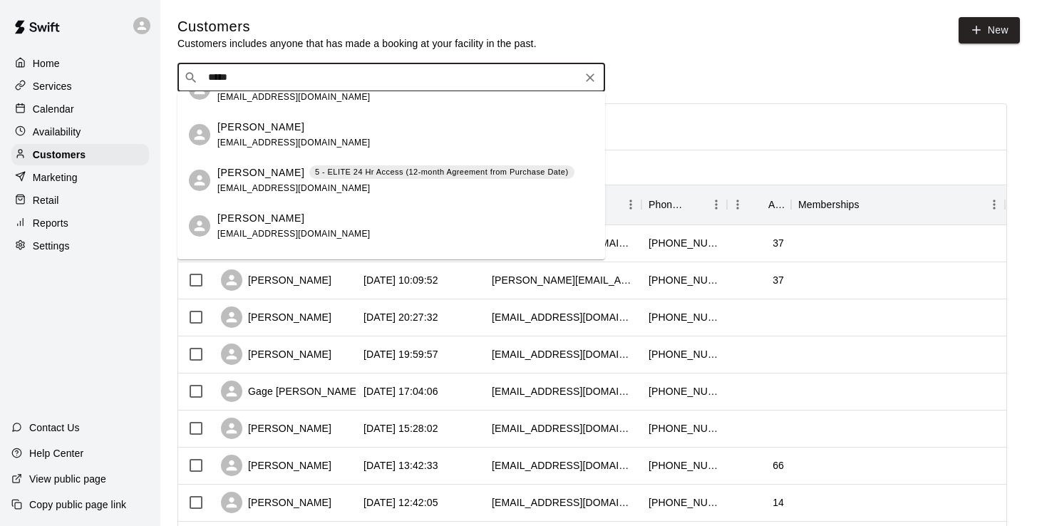
scroll to position [707, 0]
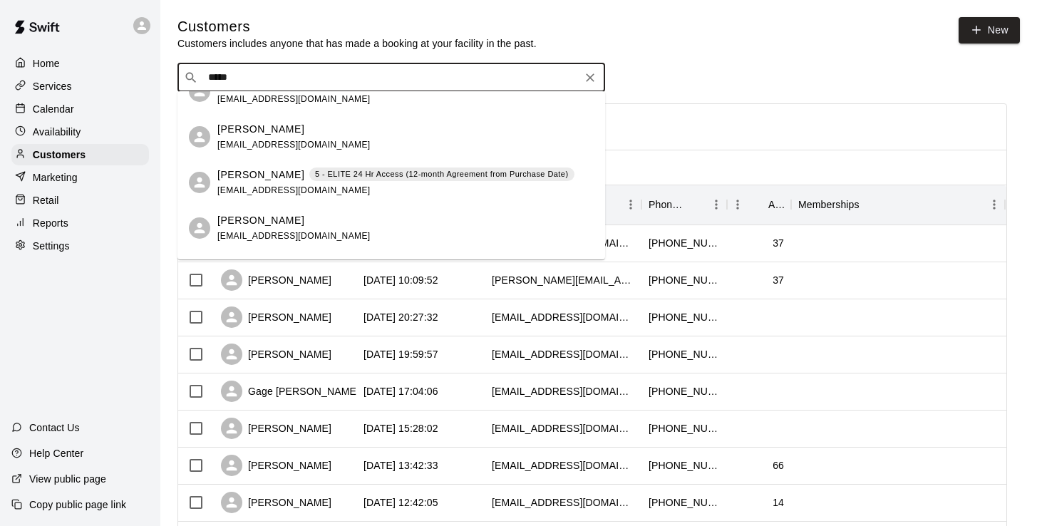
click at [245, 165] on div "Jack Brown 5 - ELITE 24 Hr Access (12-month Agreement from Purchase Date) jbbro…" at bounding box center [391, 183] width 428 height 46
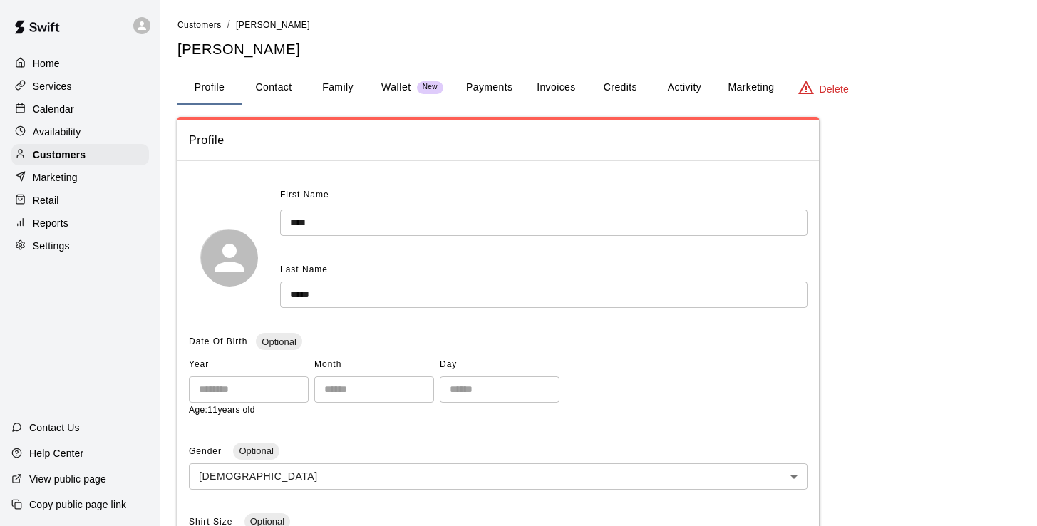
click at [490, 88] on button "Payments" at bounding box center [489, 88] width 69 height 34
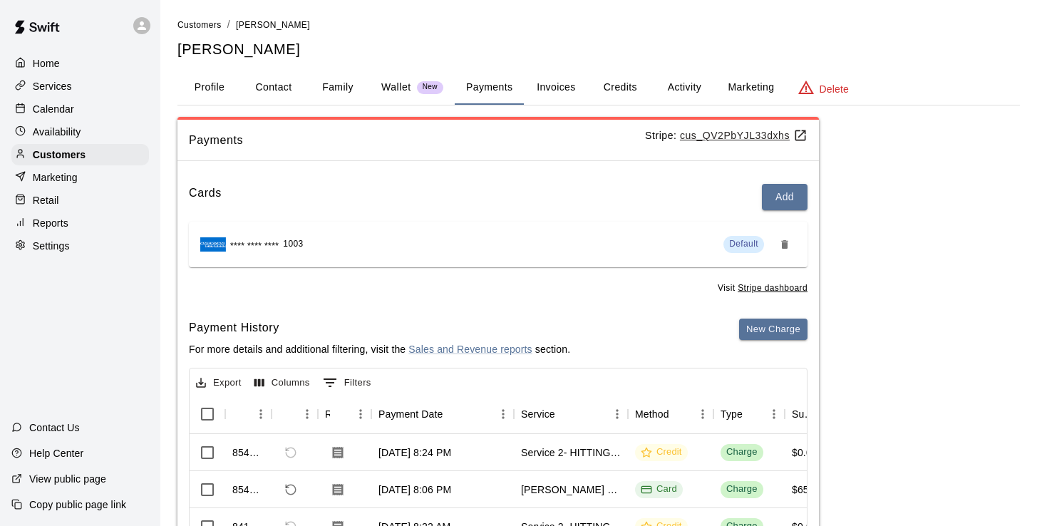
click at [738, 134] on u "cus_QV2PbYJL33dxhs" at bounding box center [744, 135] width 128 height 11
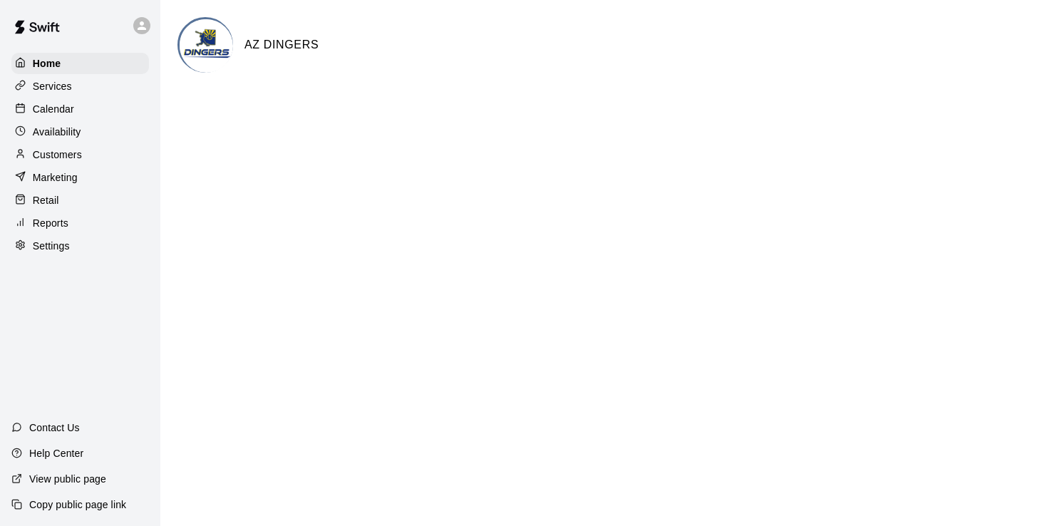
click at [48, 105] on p "Calendar" at bounding box center [53, 109] width 41 height 14
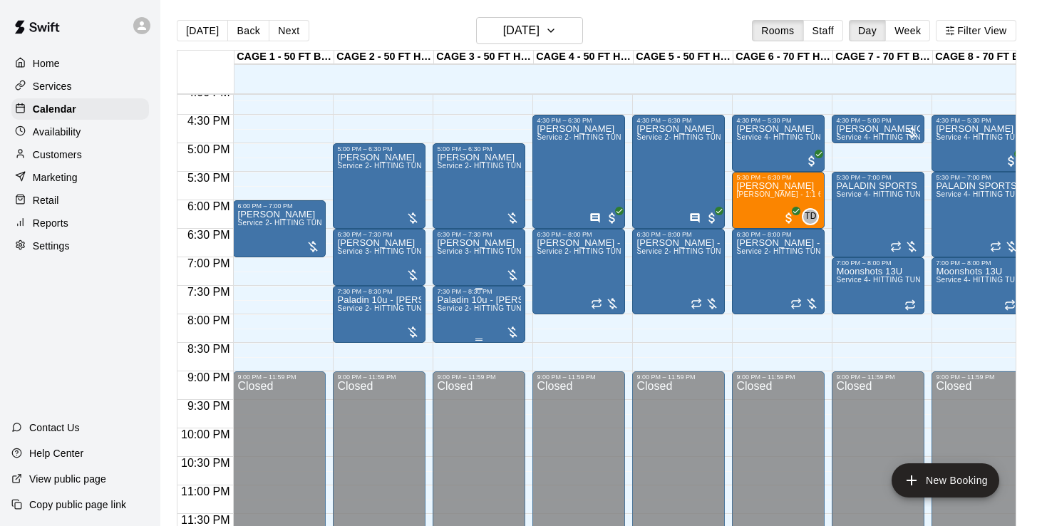
scroll to position [922, 0]
click at [466, 199] on div "SHAWN YATES Service 2- HITTING TUNNEL RENTAL - 50ft Baseball" at bounding box center [479, 416] width 84 height 526
click at [454, 199] on img "edit" at bounding box center [452, 201] width 16 height 16
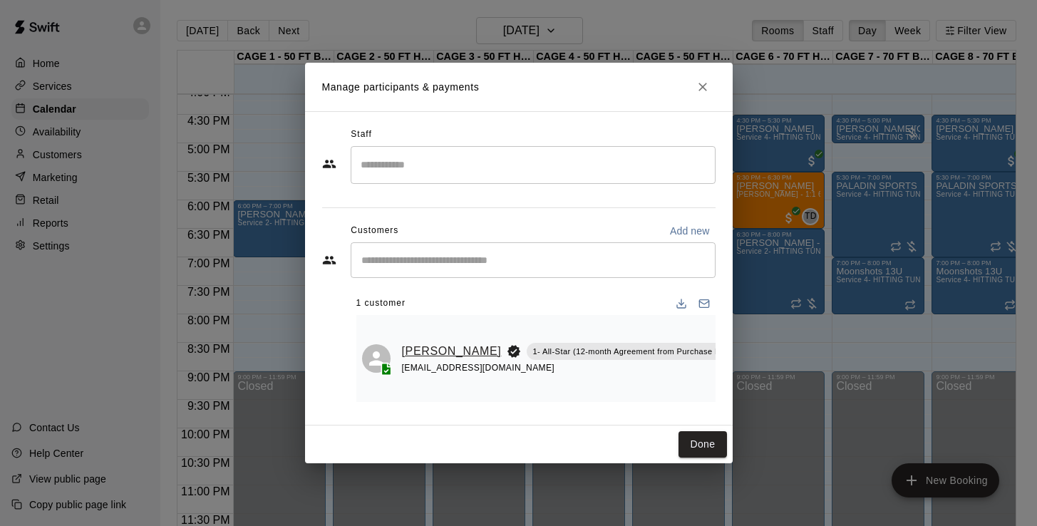
click at [413, 344] on link "[PERSON_NAME]" at bounding box center [452, 351] width 100 height 19
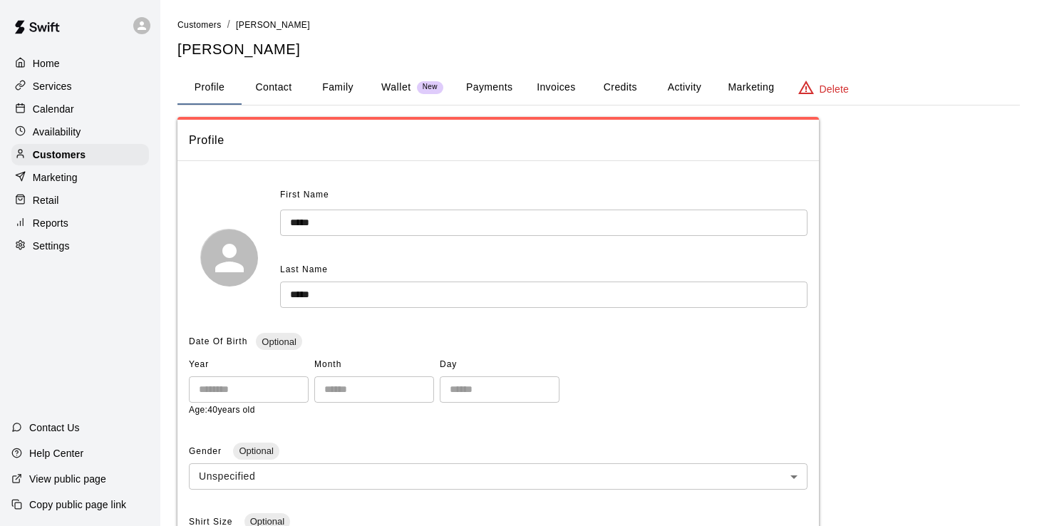
click at [624, 86] on button "Credits" at bounding box center [620, 88] width 64 height 34
